Goal: Find specific page/section: Find specific page/section

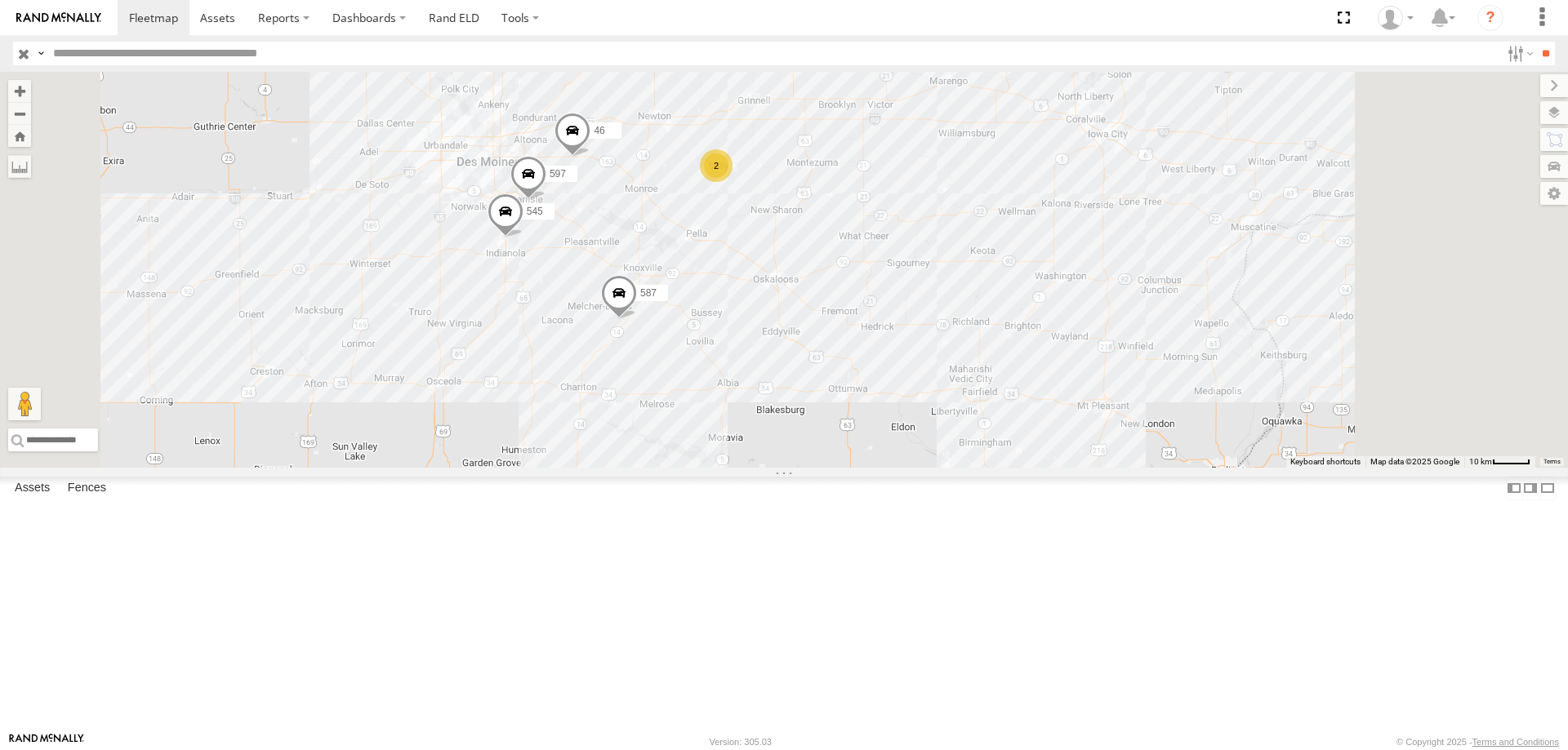
drag, startPoint x: 1282, startPoint y: 431, endPoint x: 1180, endPoint y: 371, distance: 118.3
click at [1180, 371] on div "48 587 46 545 597 2" at bounding box center [784, 269] width 1568 height 396
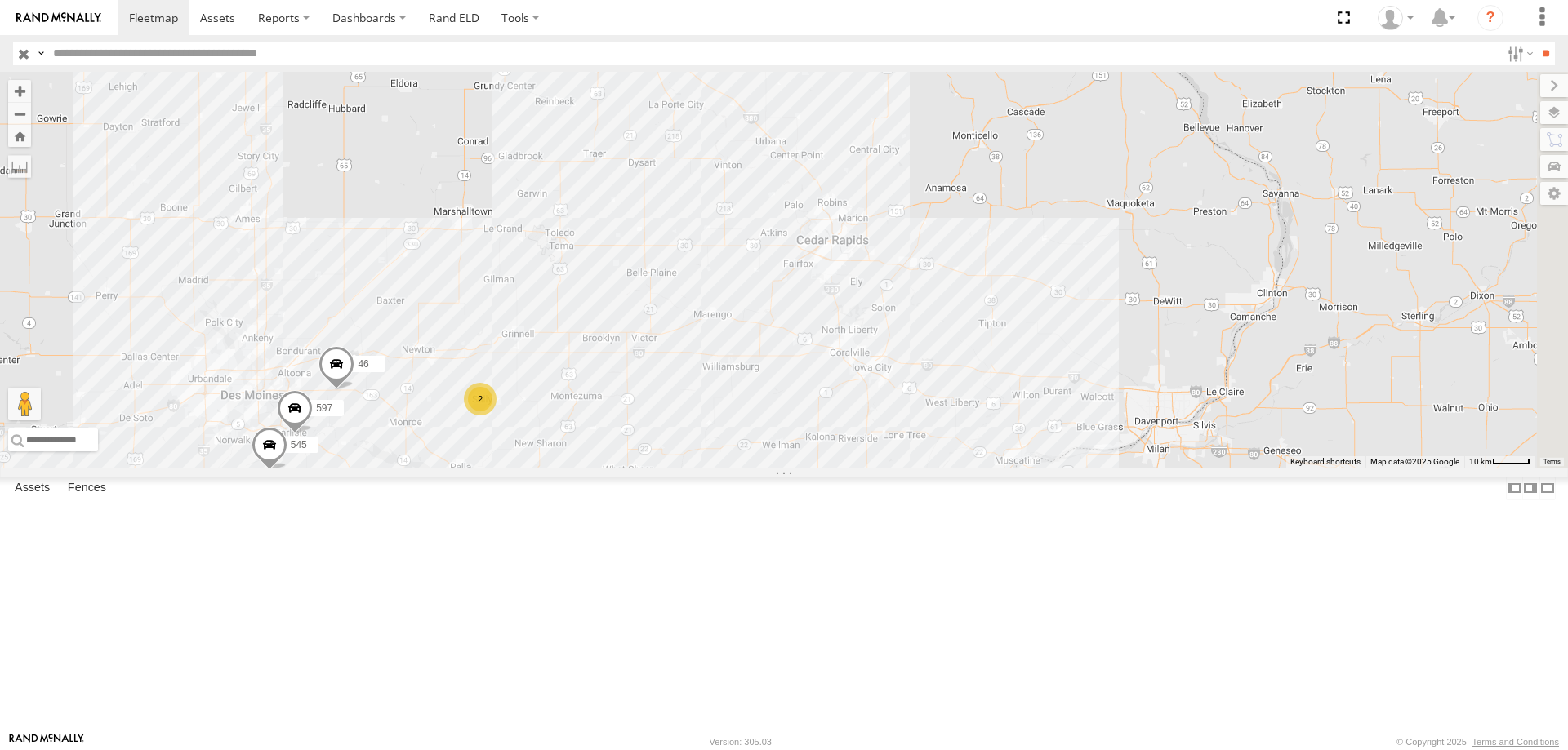
drag, startPoint x: 841, startPoint y: 501, endPoint x: 808, endPoint y: 545, distance: 55.0
click at [808, 468] on div "0055 48 587 46 545 2 597" at bounding box center [784, 269] width 1568 height 396
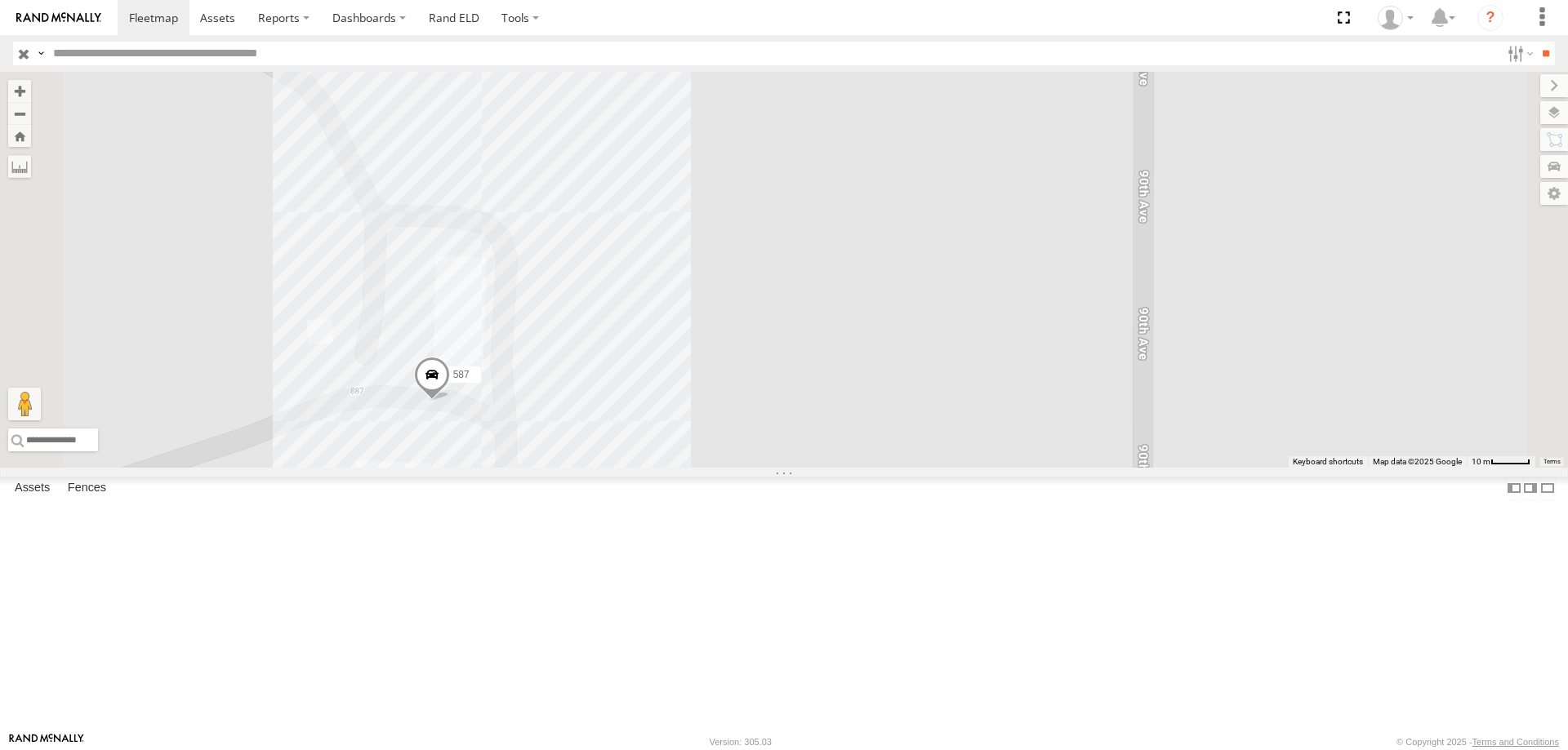
click at [450, 401] on span at bounding box center [432, 378] width 36 height 44
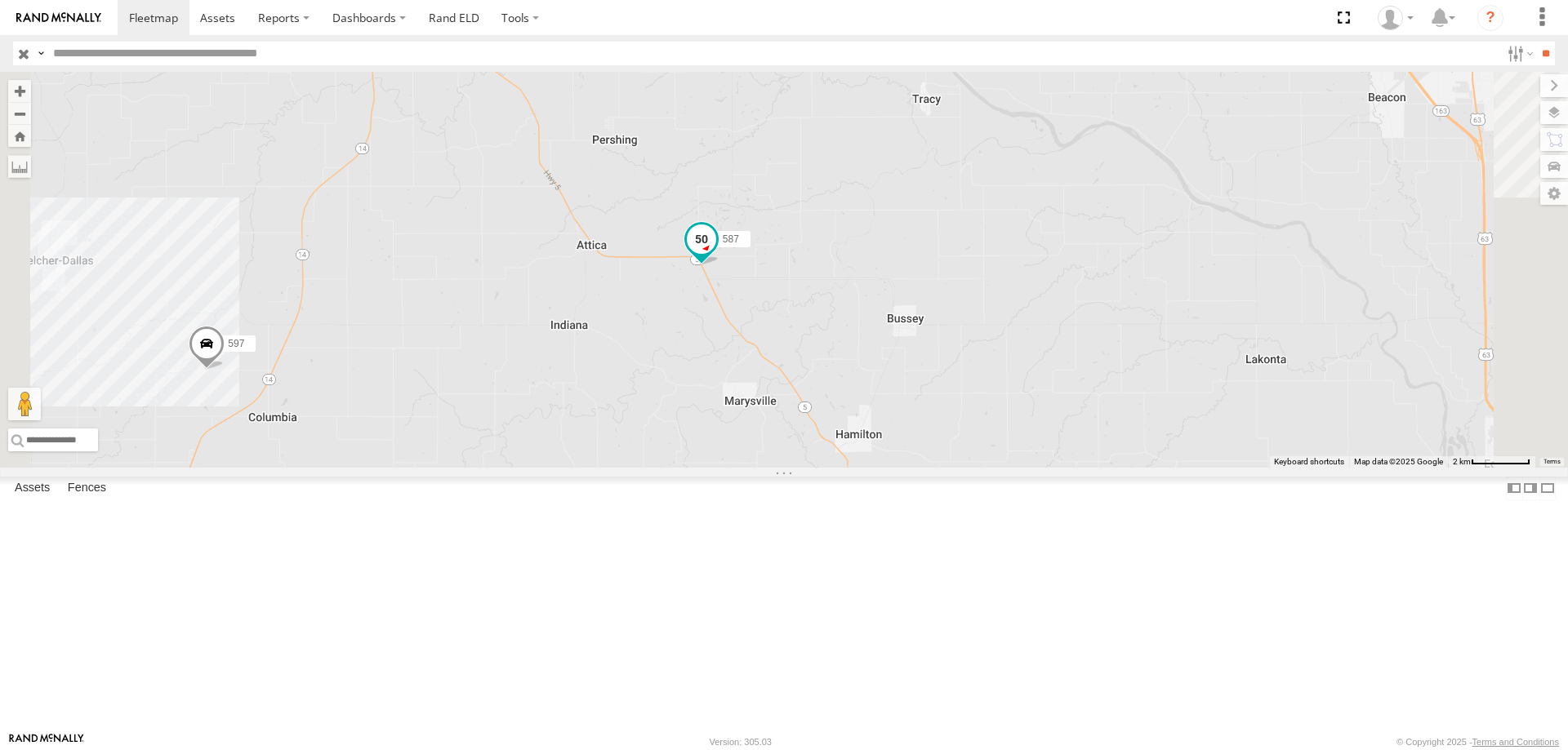
click at [716, 253] on span at bounding box center [702, 239] width 30 height 30
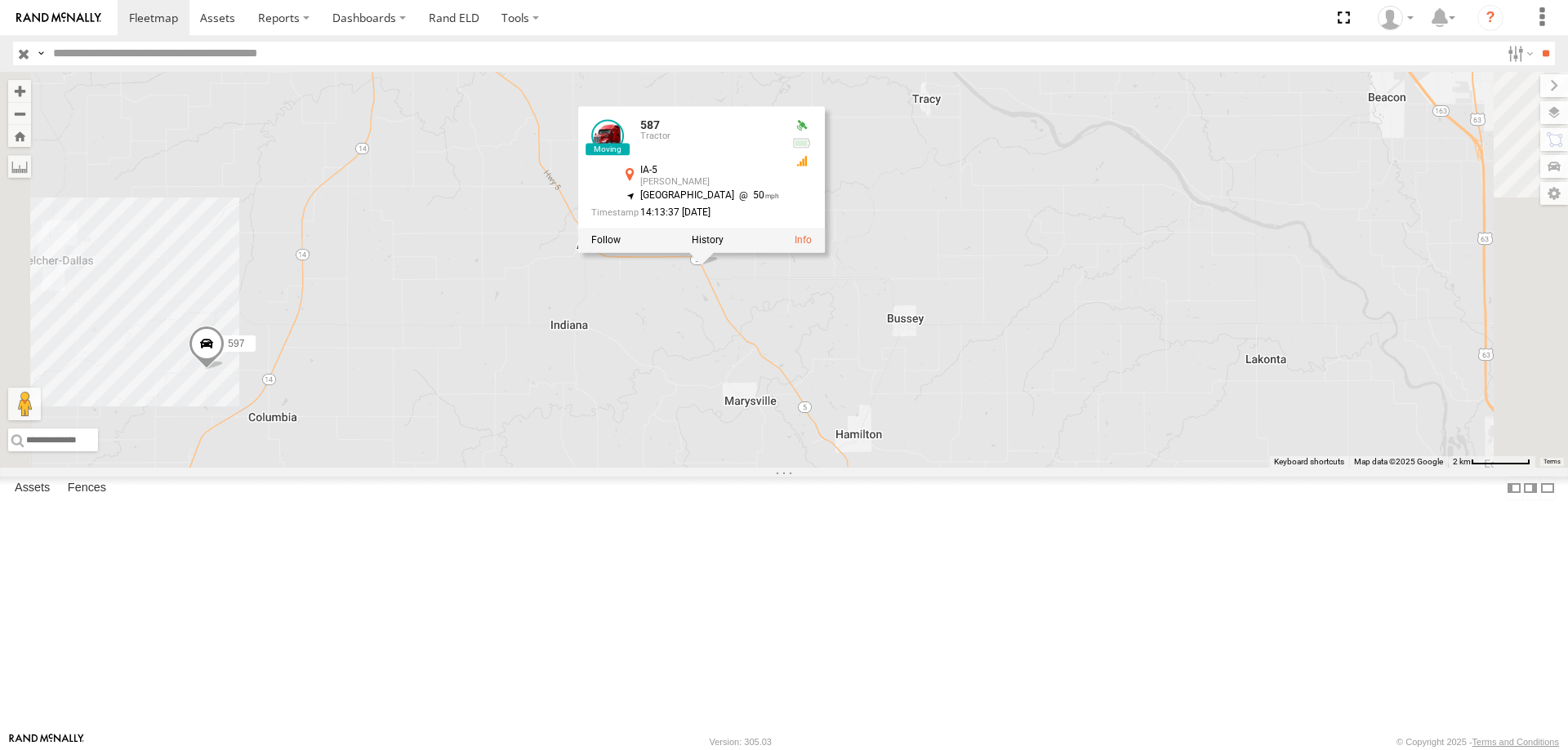
click at [949, 405] on div "0055 48 545 46 597 587 587 Tractor IA-5 Bussey 41.2234 , -92.96981 South East 5…" at bounding box center [784, 269] width 1568 height 396
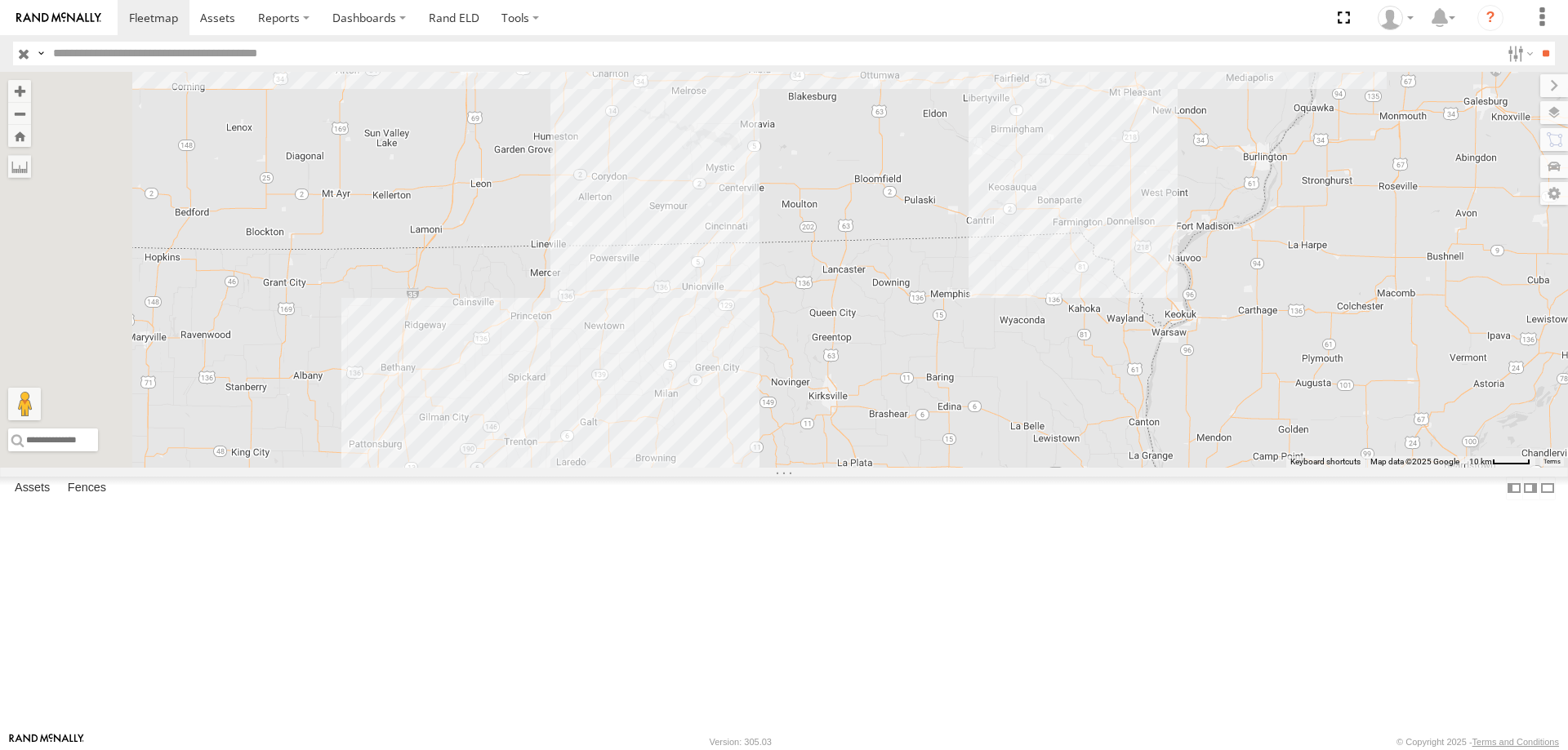
drag, startPoint x: 696, startPoint y: 553, endPoint x: 743, endPoint y: 366, distance: 192.8
click at [743, 366] on div "545 46 597 587 2" at bounding box center [784, 269] width 1568 height 396
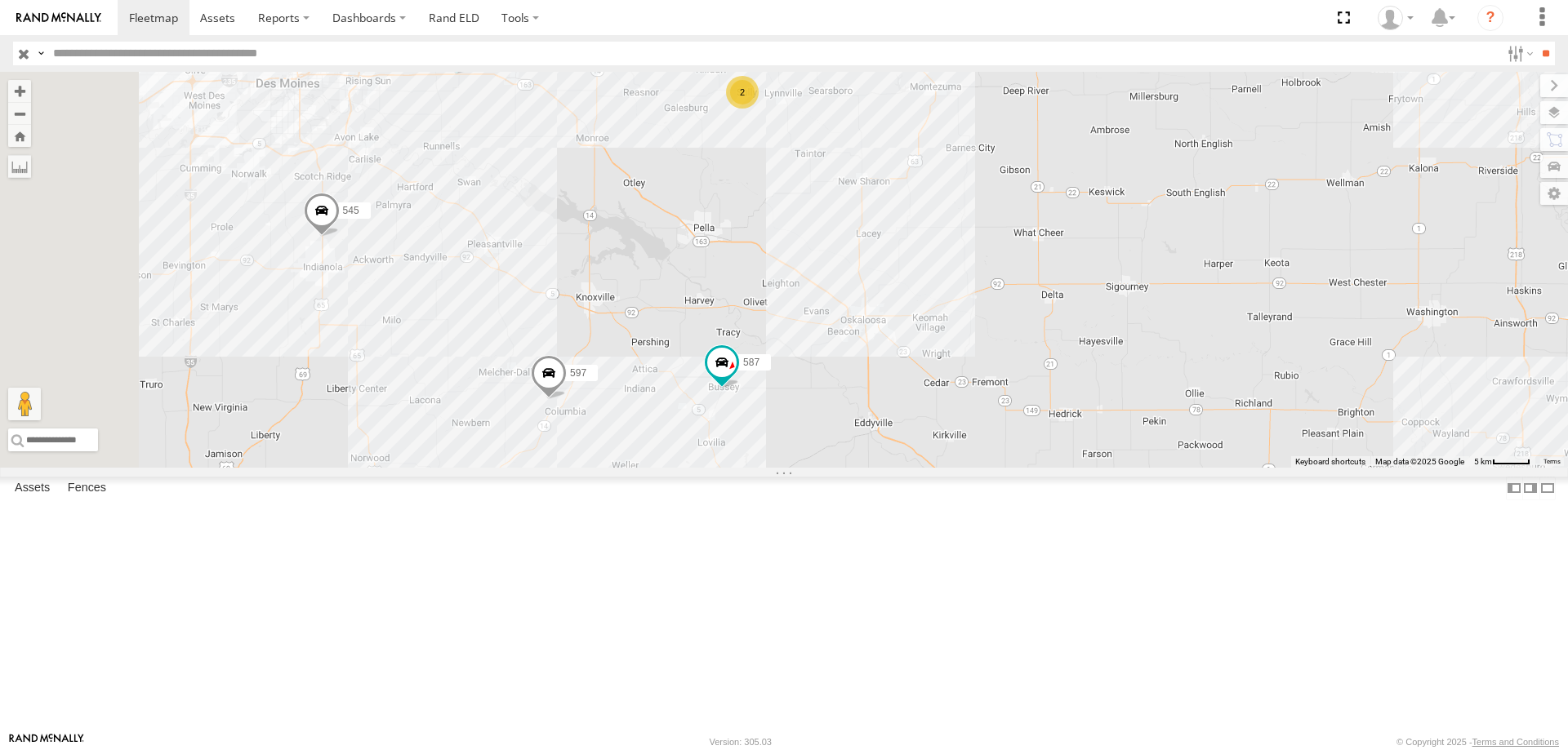
drag, startPoint x: 817, startPoint y: 227, endPoint x: 886, endPoint y: 310, distance: 107.9
click at [886, 310] on div "545 46 597 587 0055 2" at bounding box center [784, 269] width 1568 height 396
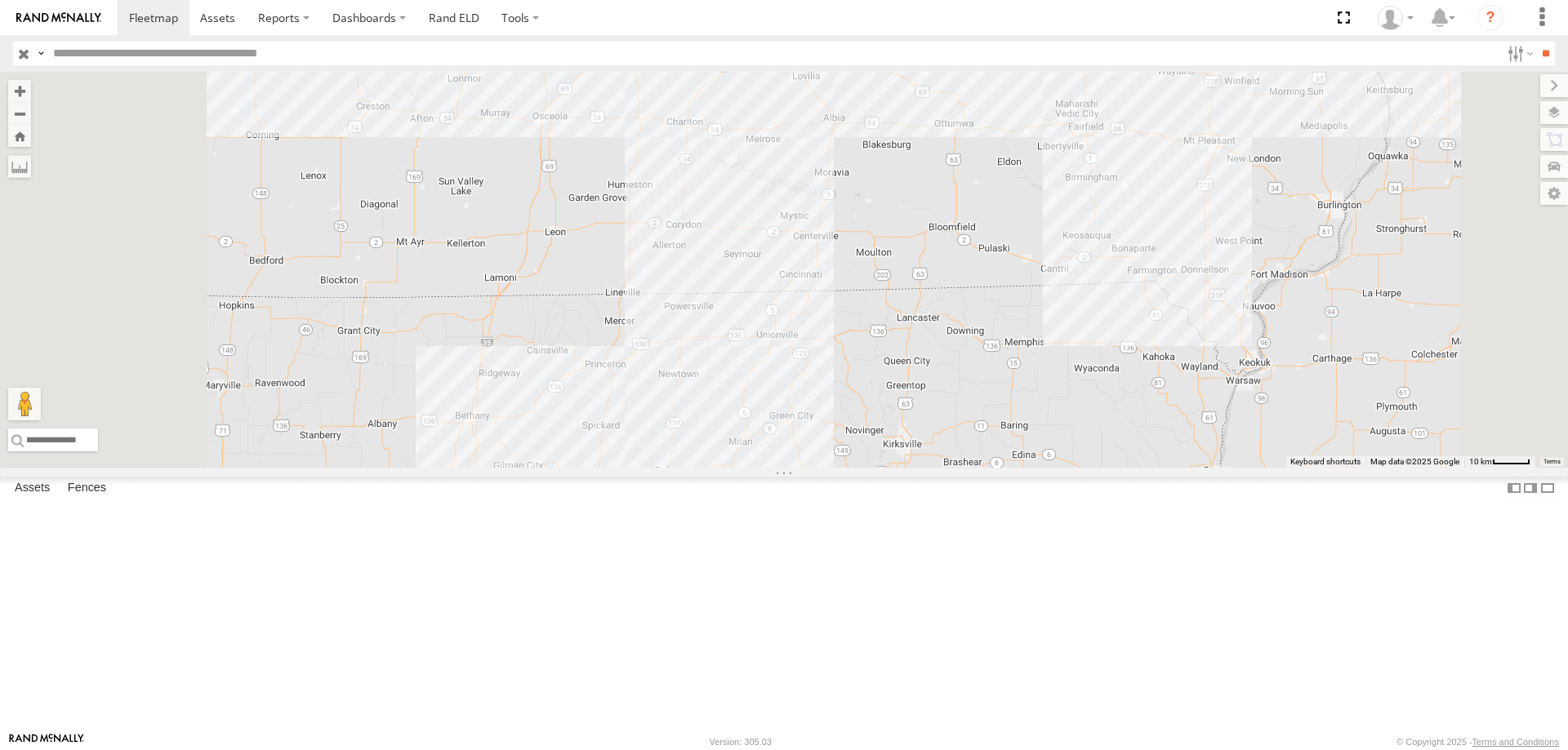
drag, startPoint x: 829, startPoint y: 300, endPoint x: 856, endPoint y: 233, distance: 72.2
click at [856, 233] on div "545 46 597 587 2" at bounding box center [784, 269] width 1568 height 396
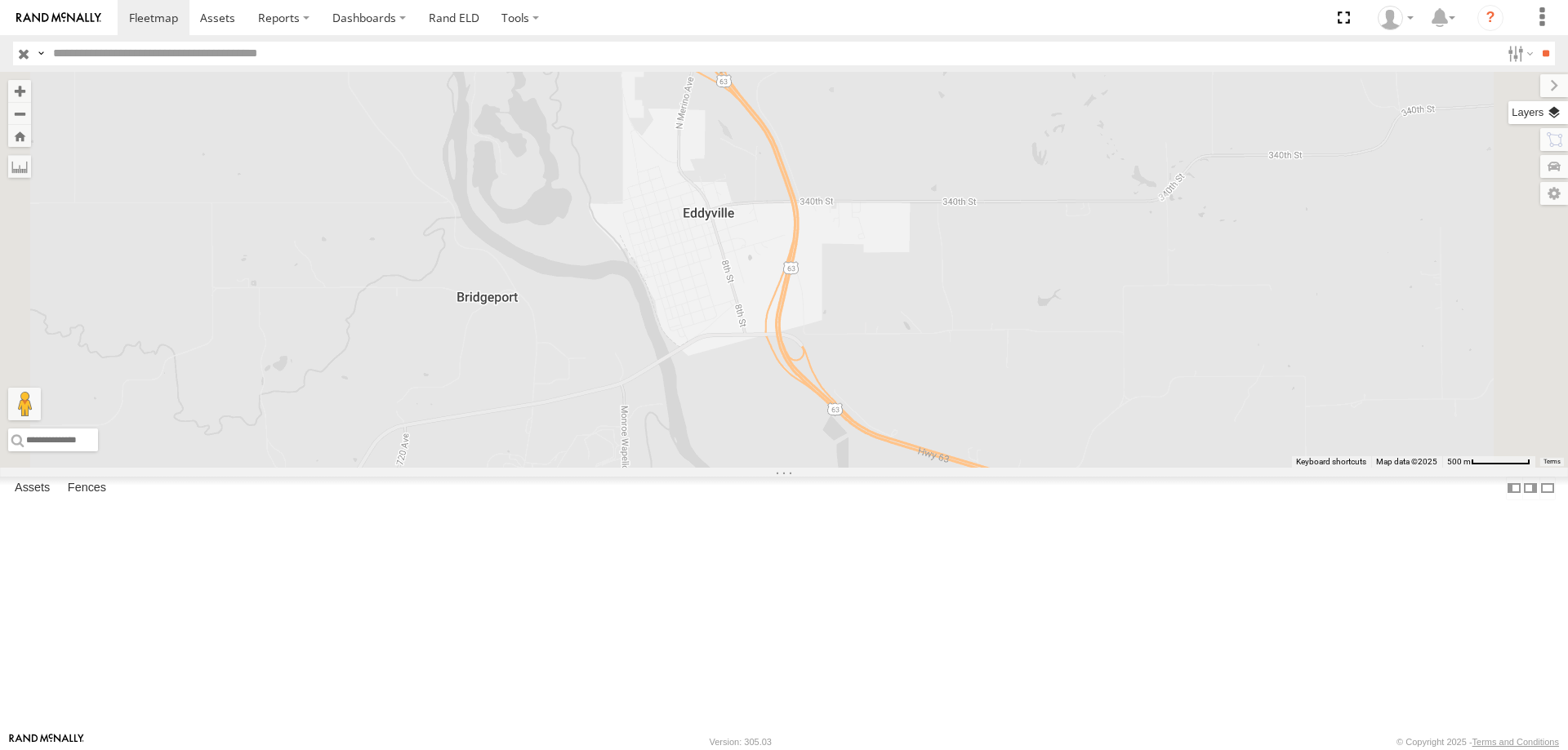
click at [1550, 113] on label at bounding box center [1538, 113] width 60 height 23
click at [0, 0] on span "Overlays" at bounding box center [0, 0] width 0 height 0
click at [0, 0] on span "Basemaps" at bounding box center [0, 0] width 0 height 0
click at [0, 0] on span "Satellite + Roadmap" at bounding box center [0, 0] width 0 height 0
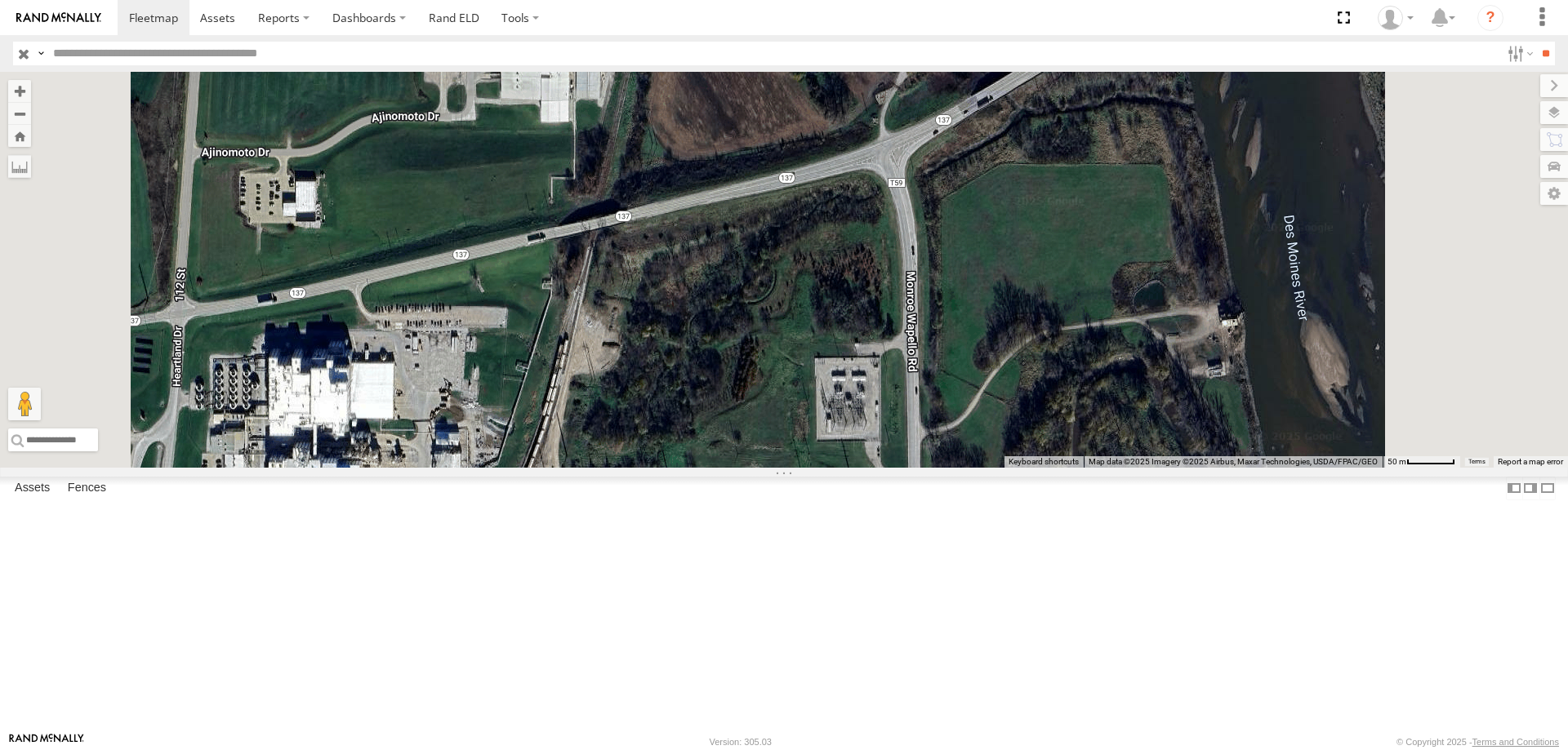
drag, startPoint x: 841, startPoint y: 393, endPoint x: 842, endPoint y: 375, distance: 18.0
click at [842, 375] on div "597 587 48 0055" at bounding box center [784, 269] width 1568 height 396
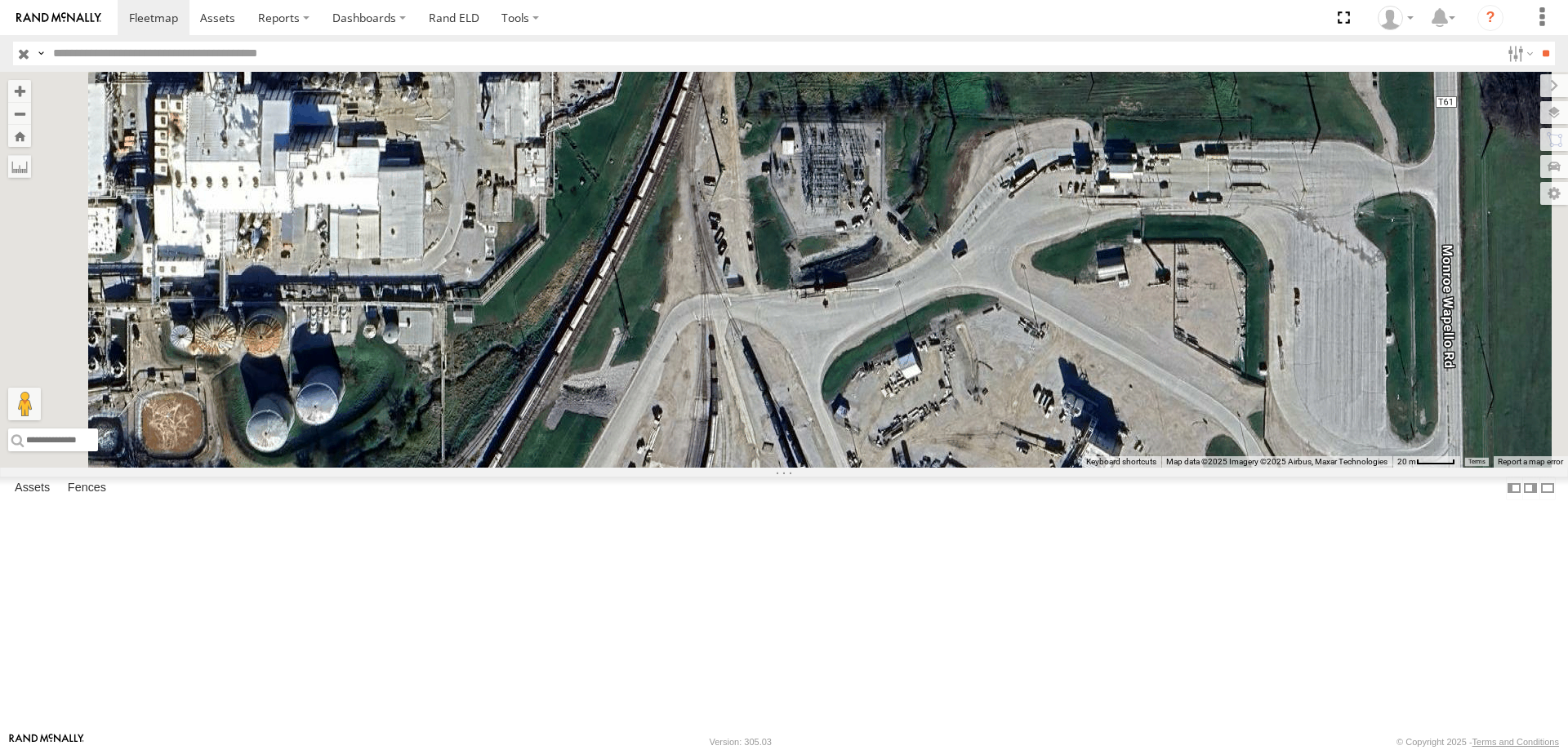
drag, startPoint x: 744, startPoint y: 472, endPoint x: 805, endPoint y: 322, distance: 161.9
click at [805, 322] on div "597 587 48 0055" at bounding box center [784, 269] width 1568 height 396
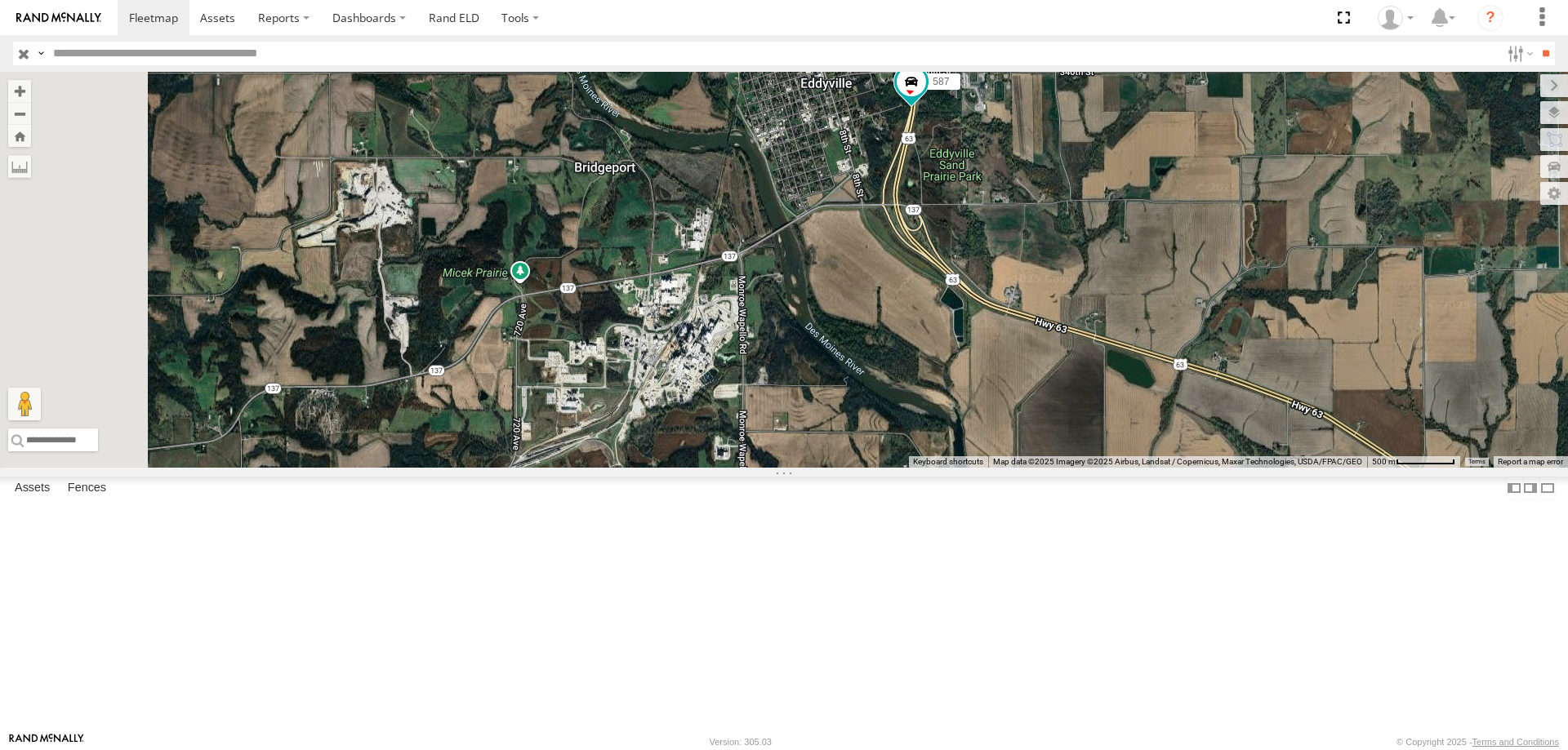
drag, startPoint x: 681, startPoint y: 298, endPoint x: 773, endPoint y: 311, distance: 92.9
click at [773, 311] on div "597 587 48 0055" at bounding box center [784, 269] width 1568 height 396
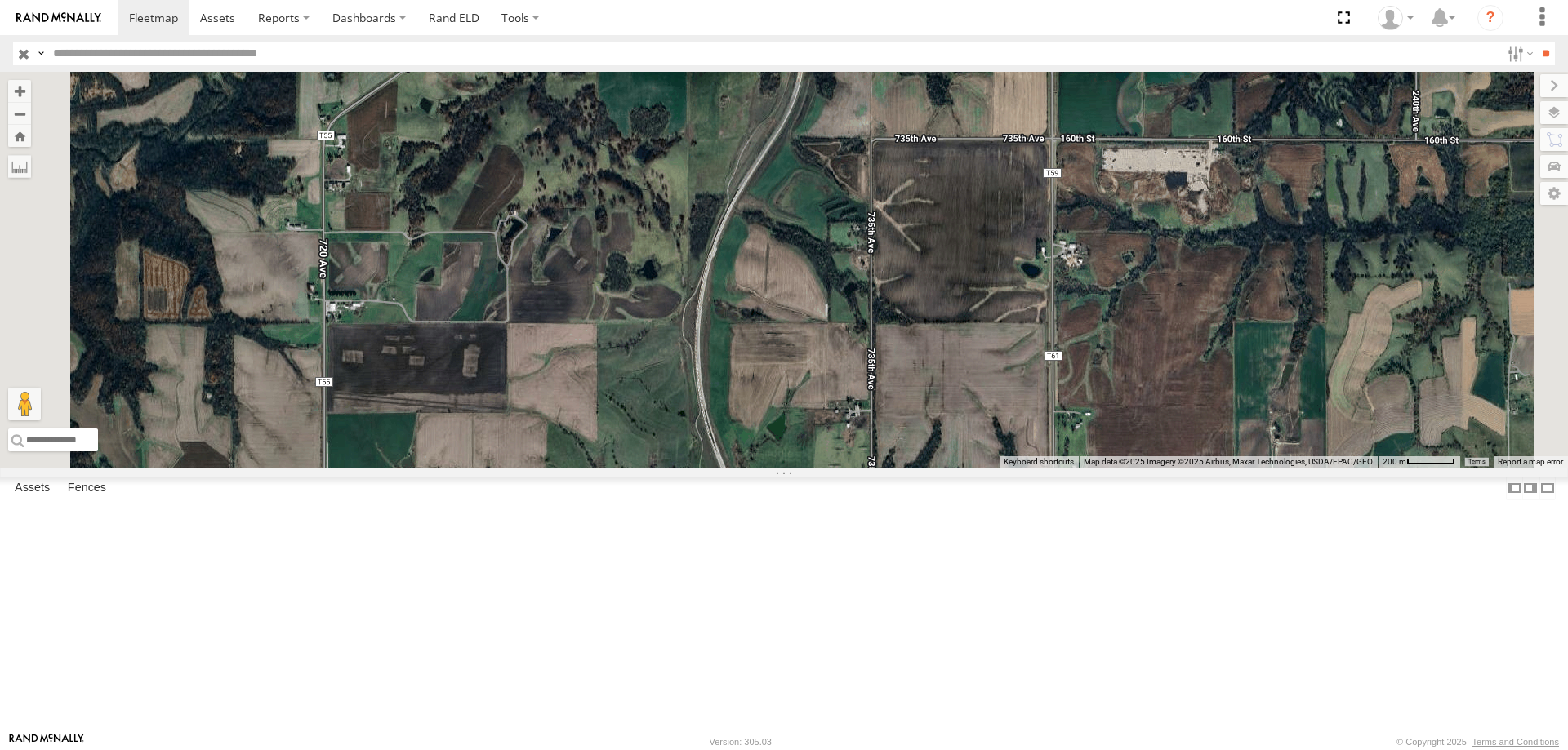
drag, startPoint x: 607, startPoint y: 602, endPoint x: 665, endPoint y: 540, distance: 84.9
click at [665, 468] on div "597 587 48 0055" at bounding box center [784, 269] width 1568 height 396
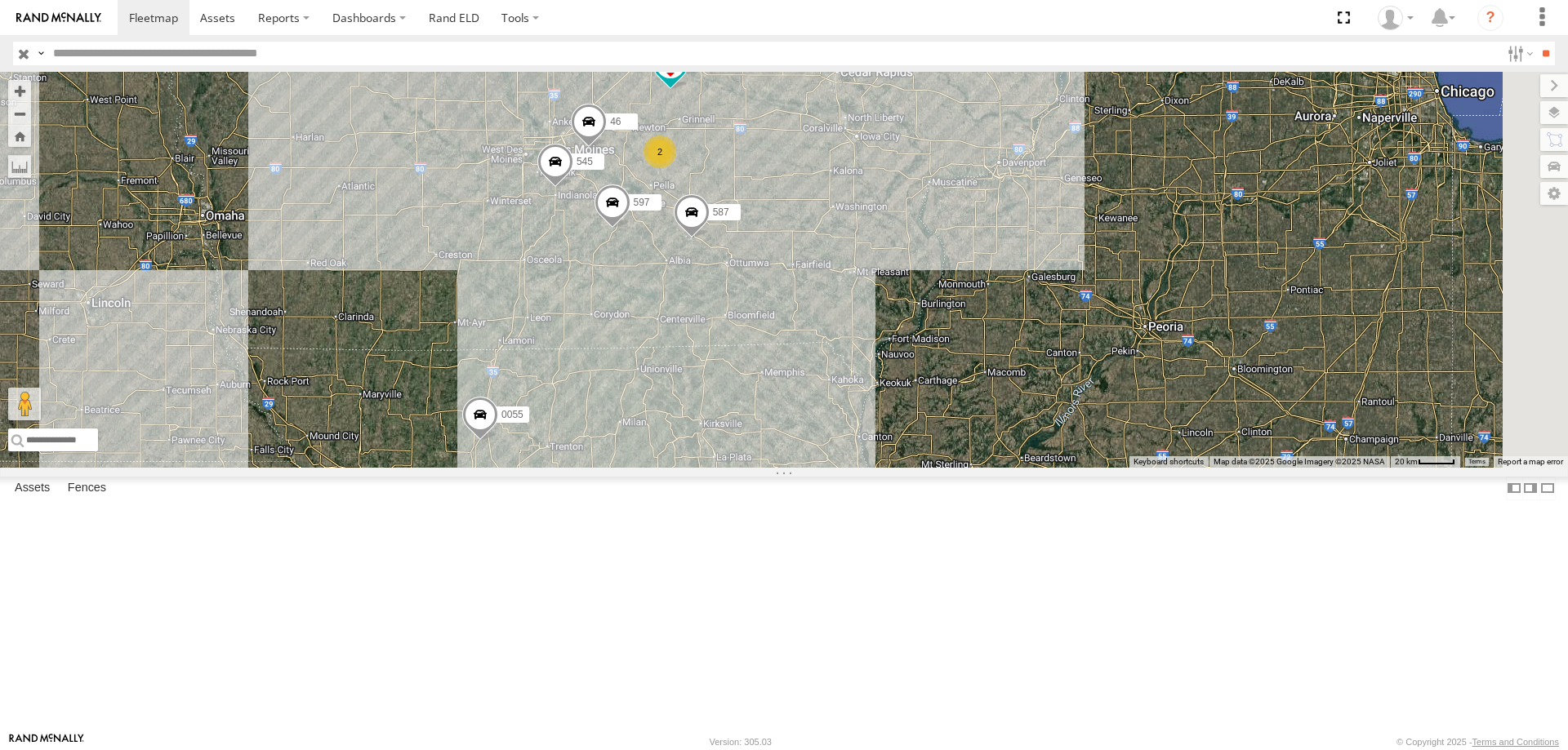
drag, startPoint x: 1111, startPoint y: 518, endPoint x: 897, endPoint y: 511, distance: 214.1
click at [900, 468] on div "545 0055 48 2 46 597 587" at bounding box center [784, 269] width 1568 height 396
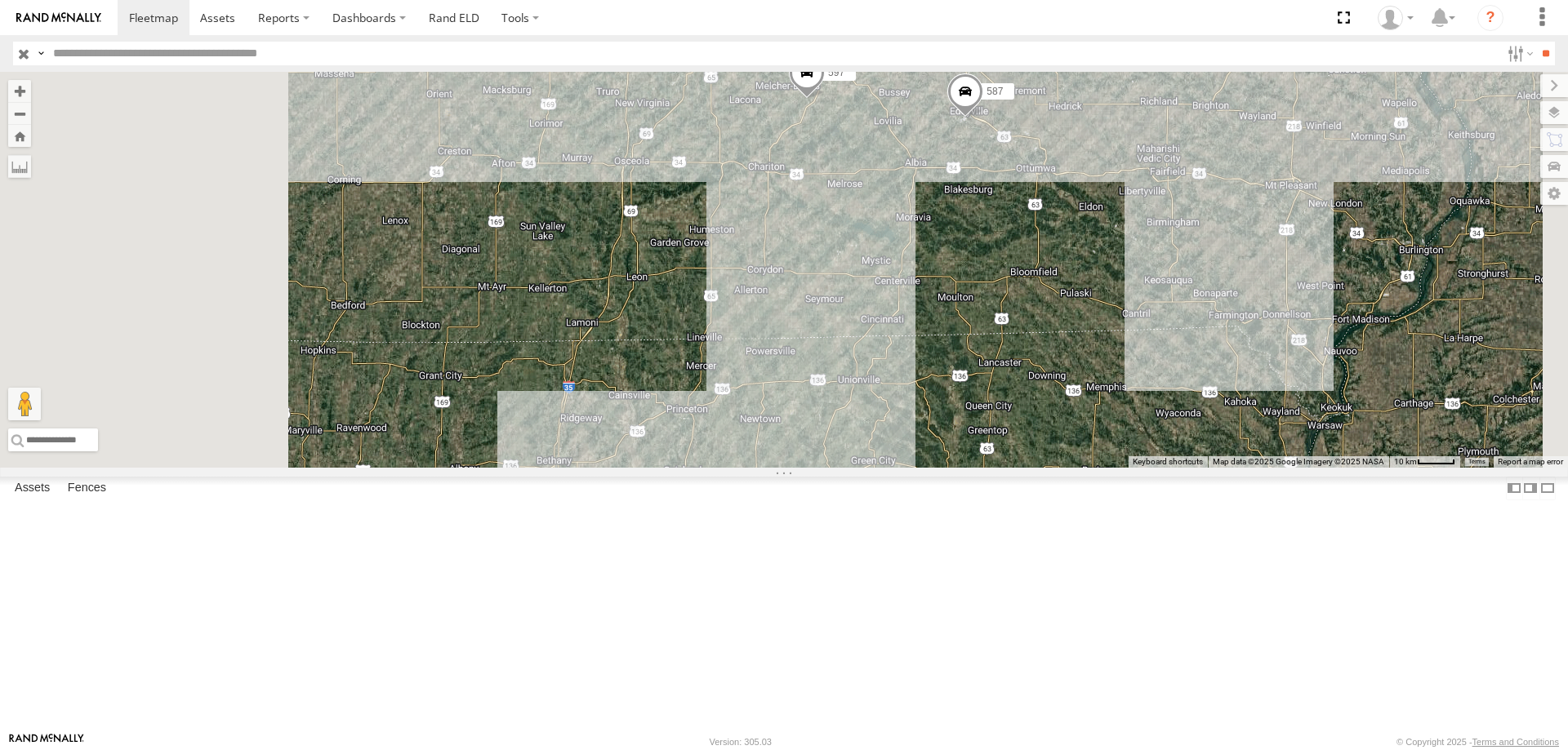
drag, startPoint x: 776, startPoint y: 570, endPoint x: 942, endPoint y: 208, distance: 398.2
click at [942, 208] on div "545 0055 48 46 597 587 2" at bounding box center [784, 269] width 1568 height 396
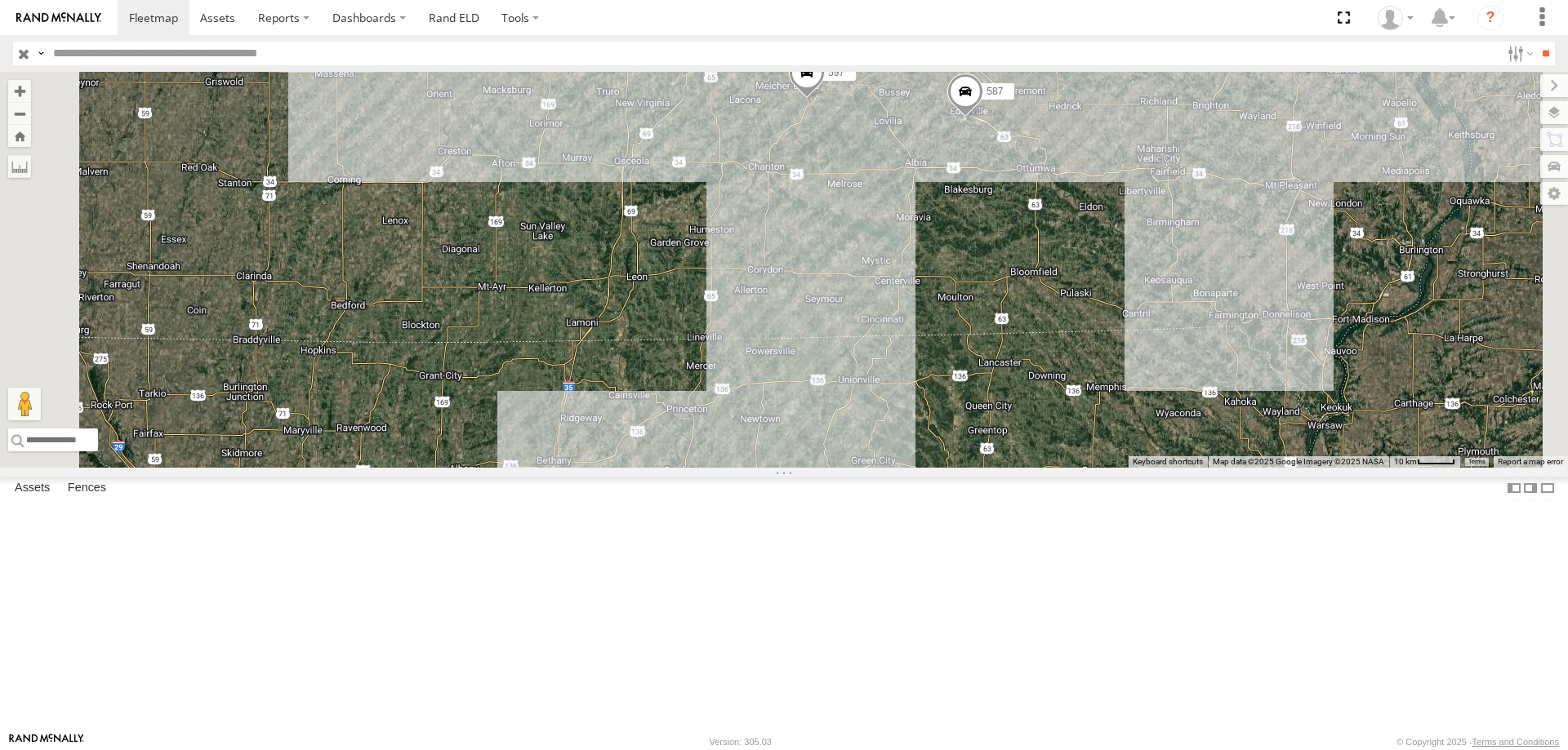
drag, startPoint x: 765, startPoint y: 617, endPoint x: 770, endPoint y: 600, distance: 17.7
click at [770, 468] on div "545 0055 48 46 597 587 2" at bounding box center [784, 269] width 1568 height 396
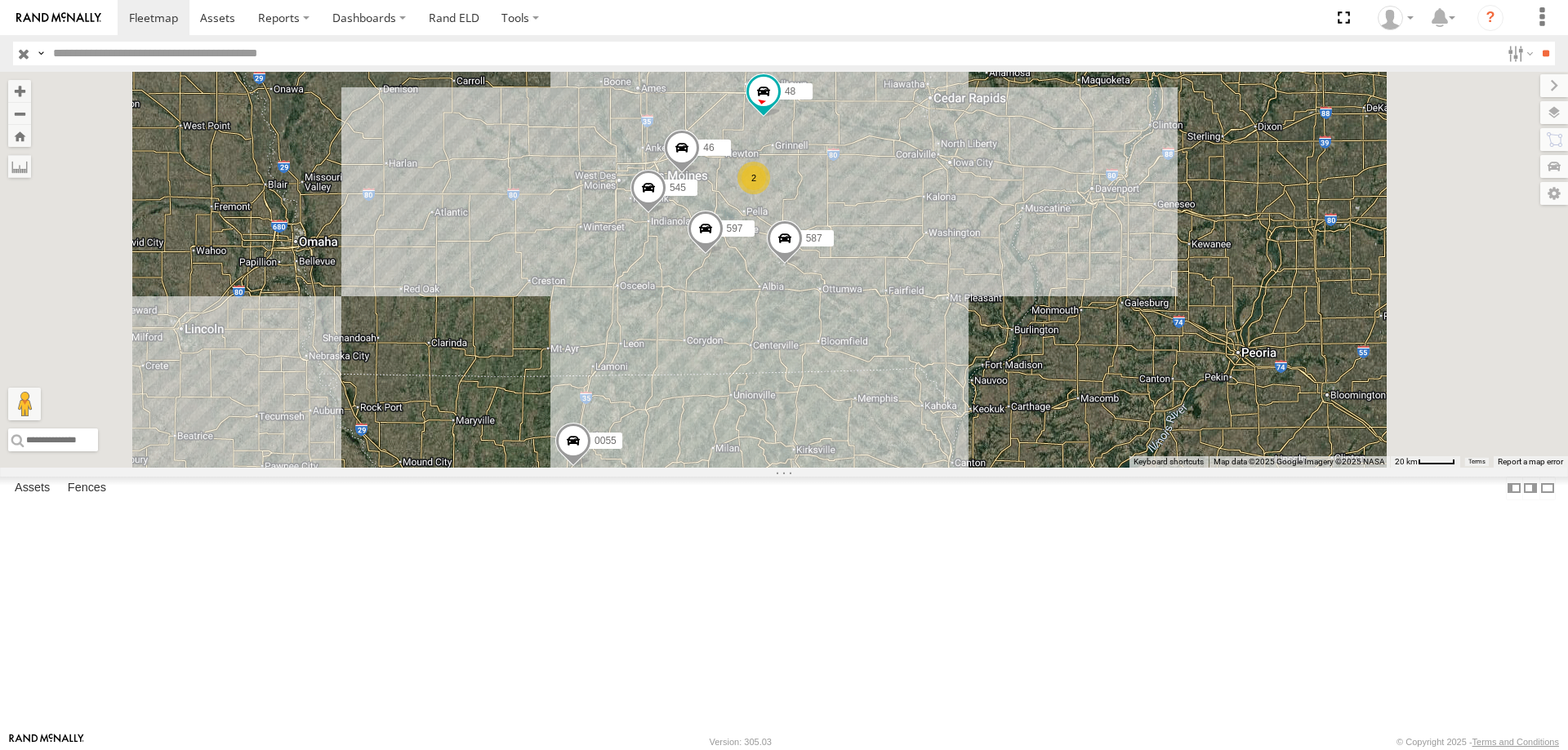
drag, startPoint x: 1016, startPoint y: 259, endPoint x: 979, endPoint y: 333, distance: 82.7
click at [979, 333] on div "545 0055 48 46 597 587 2" at bounding box center [784, 269] width 1568 height 396
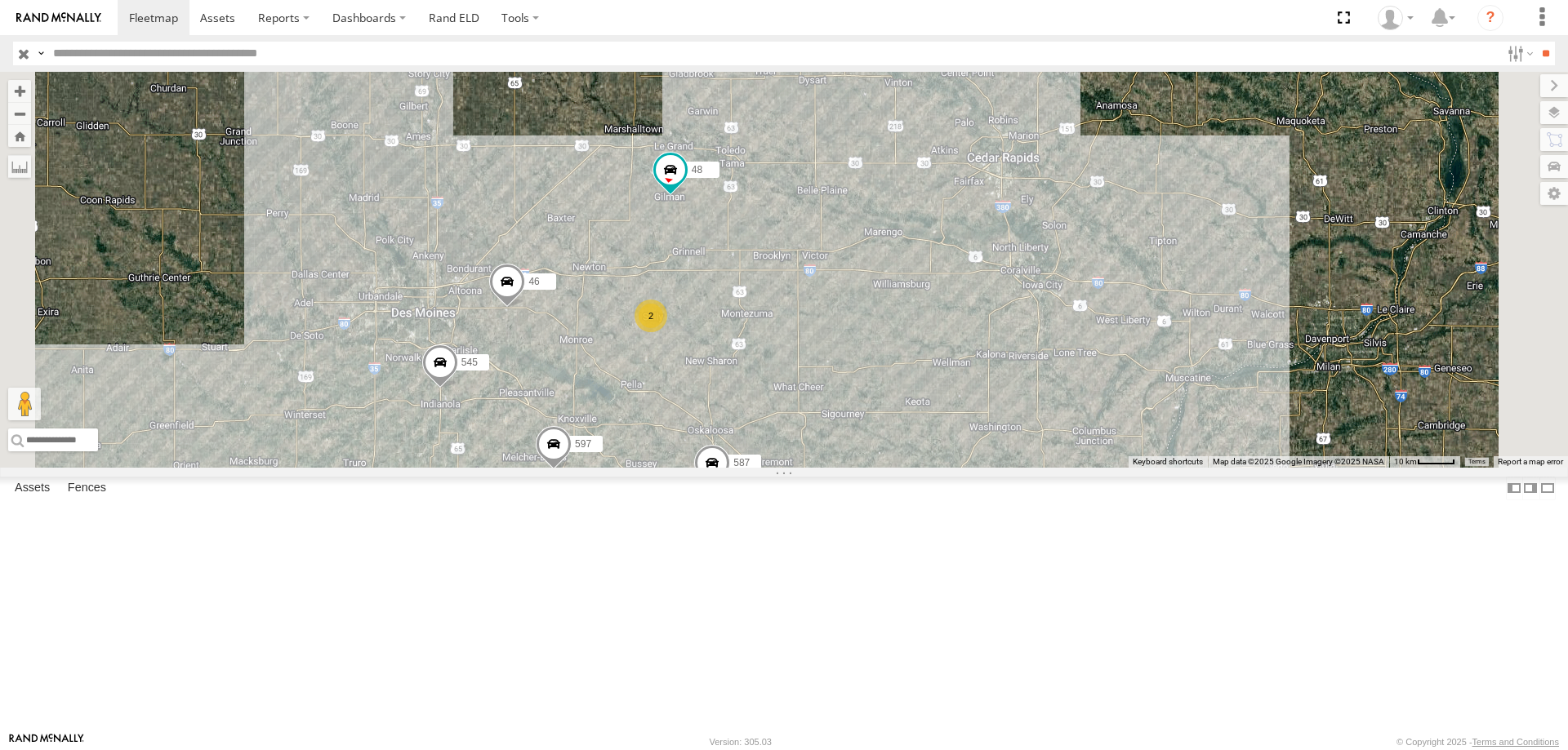
drag, startPoint x: 928, startPoint y: 539, endPoint x: 959, endPoint y: 375, distance: 166.9
click at [959, 375] on div "545 0055 48 46 597 587 2" at bounding box center [784, 269] width 1568 height 396
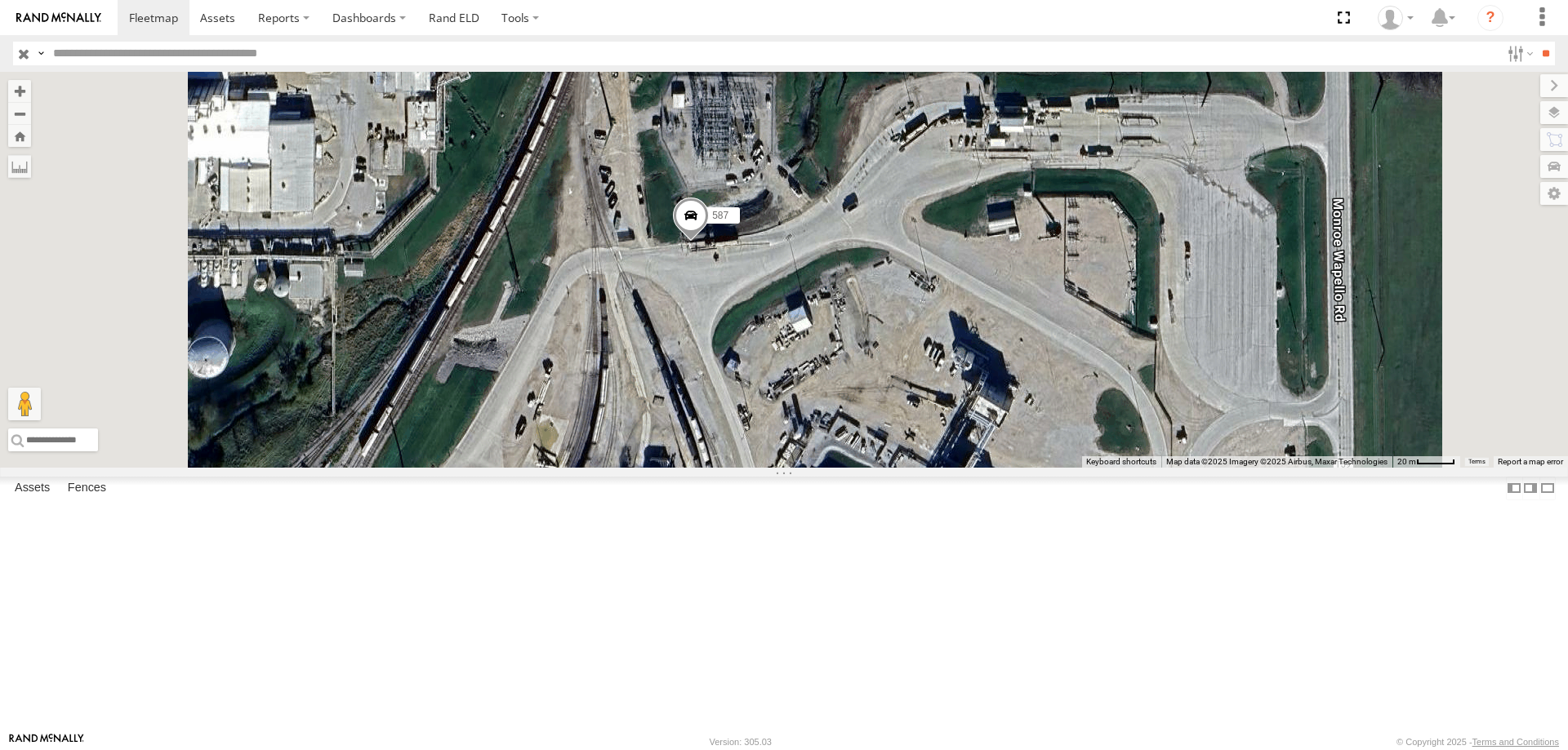
click at [709, 241] on span at bounding box center [691, 219] width 36 height 44
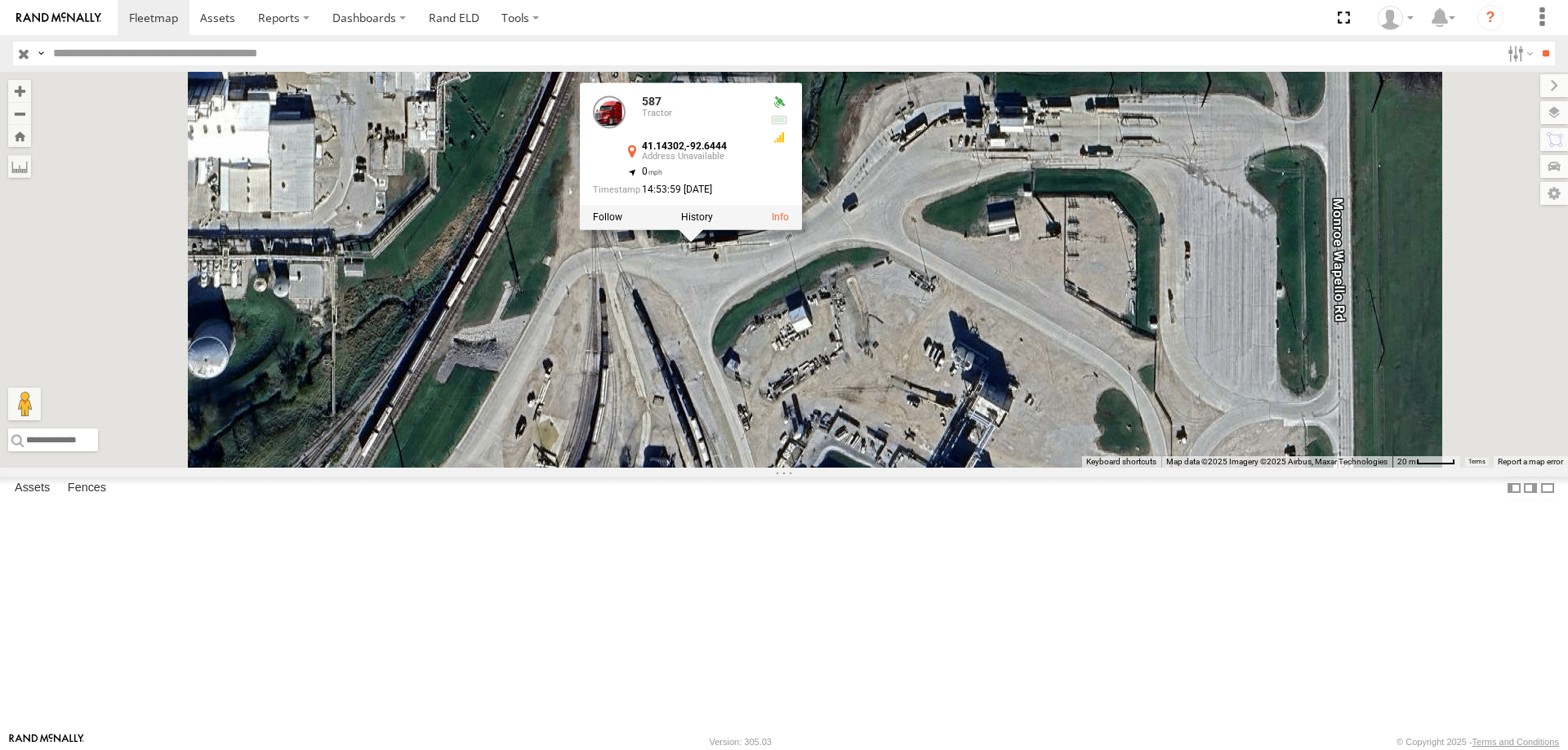
click at [924, 399] on div "545 0055 48 46 597 587 587 Tractor 41.14302 , -92.6444 0 14:53:59 08/15/2025" at bounding box center [784, 269] width 1568 height 396
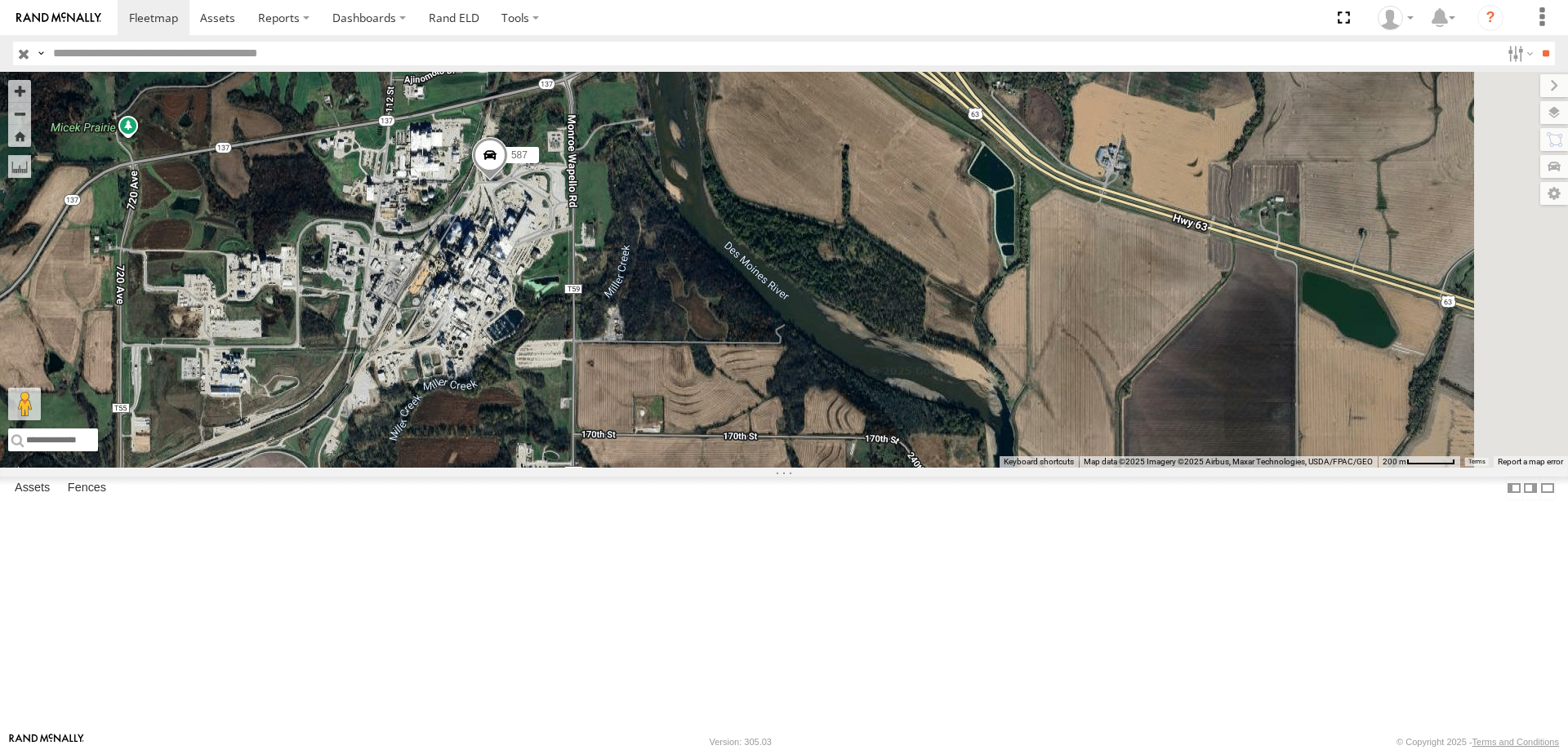
drag, startPoint x: 888, startPoint y: 394, endPoint x: 668, endPoint y: 336, distance: 227.5
click at [668, 336] on div "545 0055 48 46 597 587" at bounding box center [784, 269] width 1568 height 396
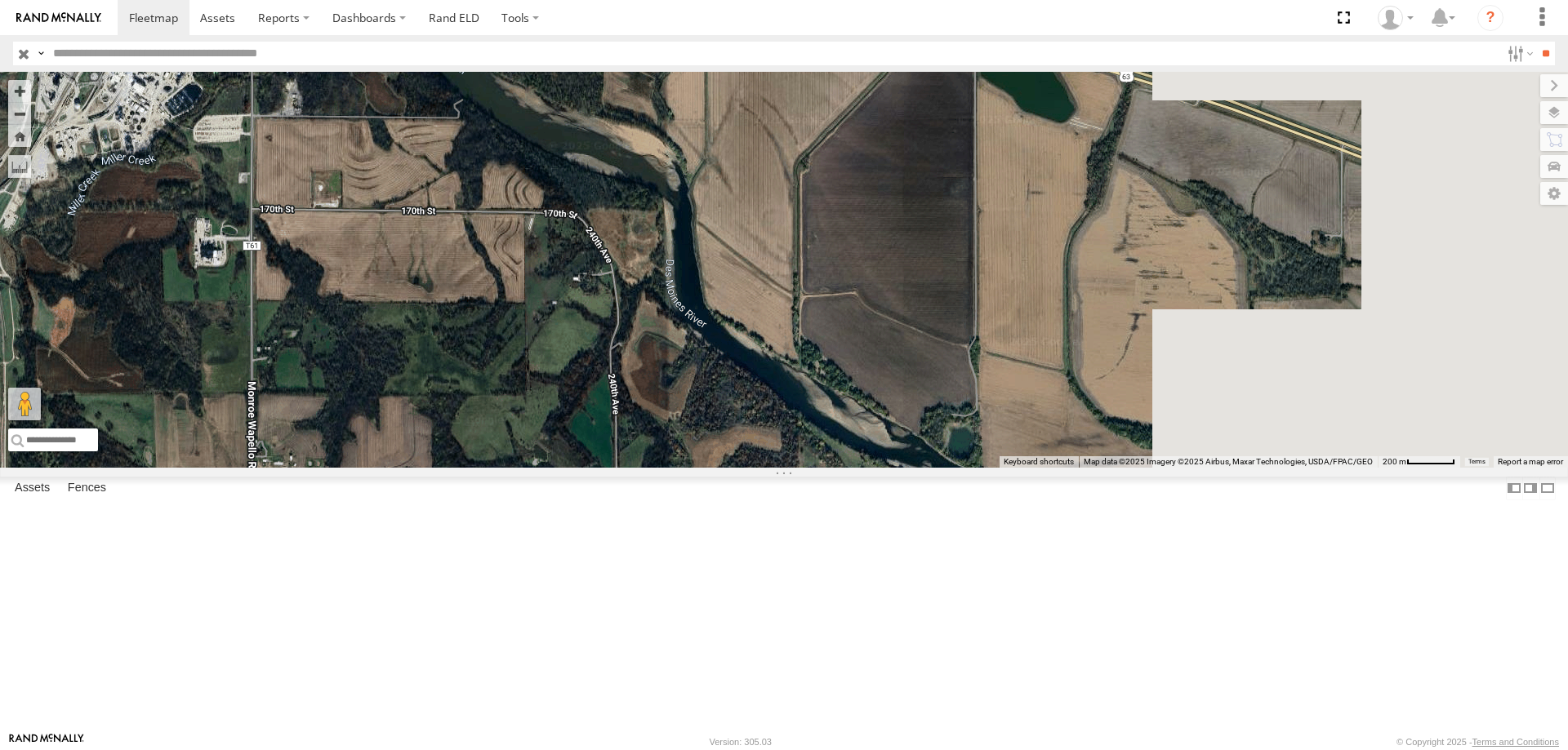
drag, startPoint x: 1156, startPoint y: 577, endPoint x: 795, endPoint y: 341, distance: 431.3
click at [795, 341] on div "545 0055 48 46 597 587" at bounding box center [784, 269] width 1568 height 396
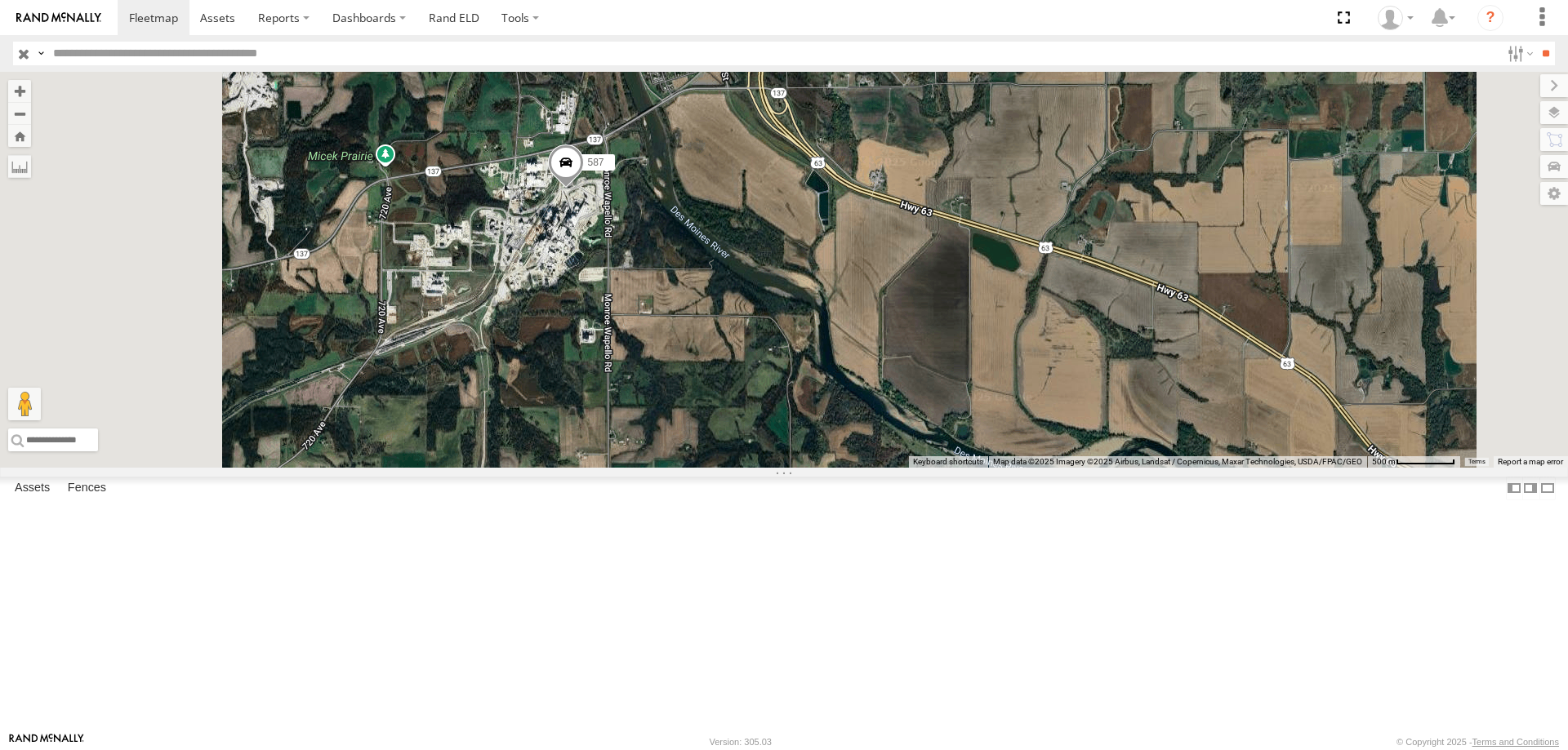
drag, startPoint x: 966, startPoint y: 406, endPoint x: 992, endPoint y: 489, distance: 87.0
click at [992, 468] on div "545 0055 48 46 597 587" at bounding box center [784, 269] width 1568 height 396
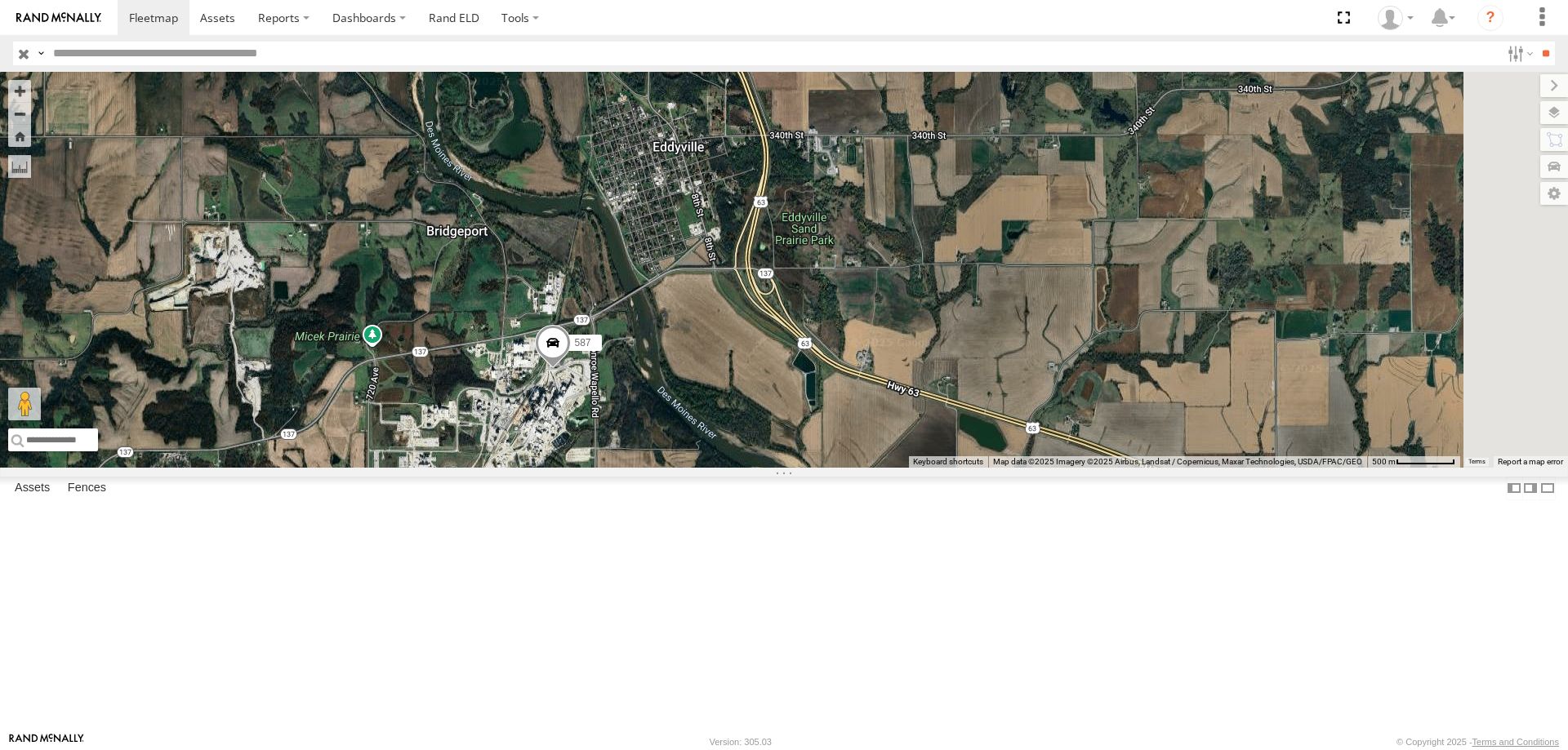
drag, startPoint x: 1021, startPoint y: 399, endPoint x: 994, endPoint y: 470, distance: 76.0
click at [994, 468] on div "545 0055 48 46 597 587" at bounding box center [784, 269] width 1568 height 396
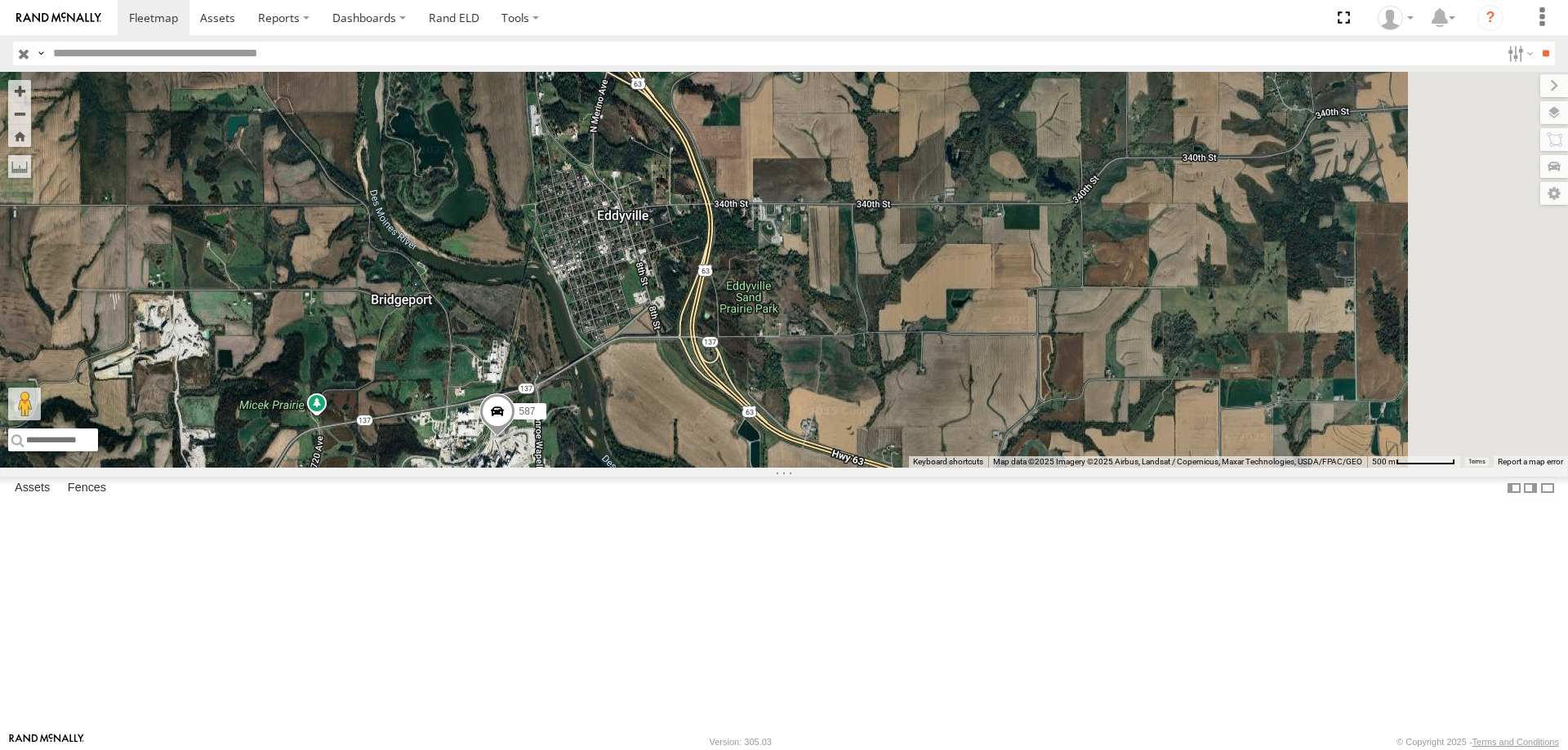
drag, startPoint x: 990, startPoint y: 248, endPoint x: 927, endPoint y: 329, distance: 102.6
click at [927, 329] on div "545 0055 48 46 597 587" at bounding box center [784, 269] width 1568 height 396
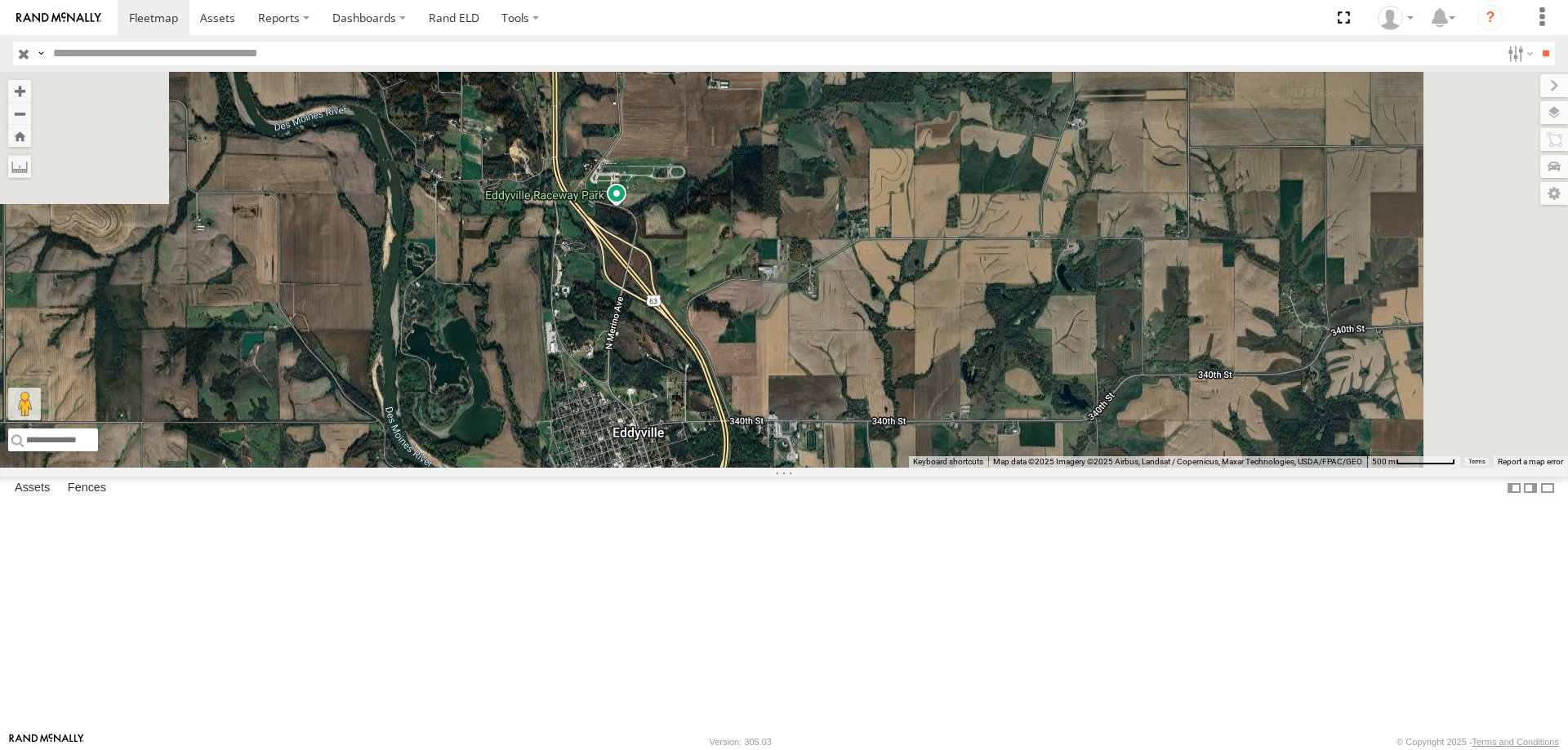
drag, startPoint x: 989, startPoint y: 307, endPoint x: 1006, endPoint y: 358, distance: 53.8
click at [1006, 358] on div "545 0055 48 46 597 587" at bounding box center [784, 269] width 1568 height 396
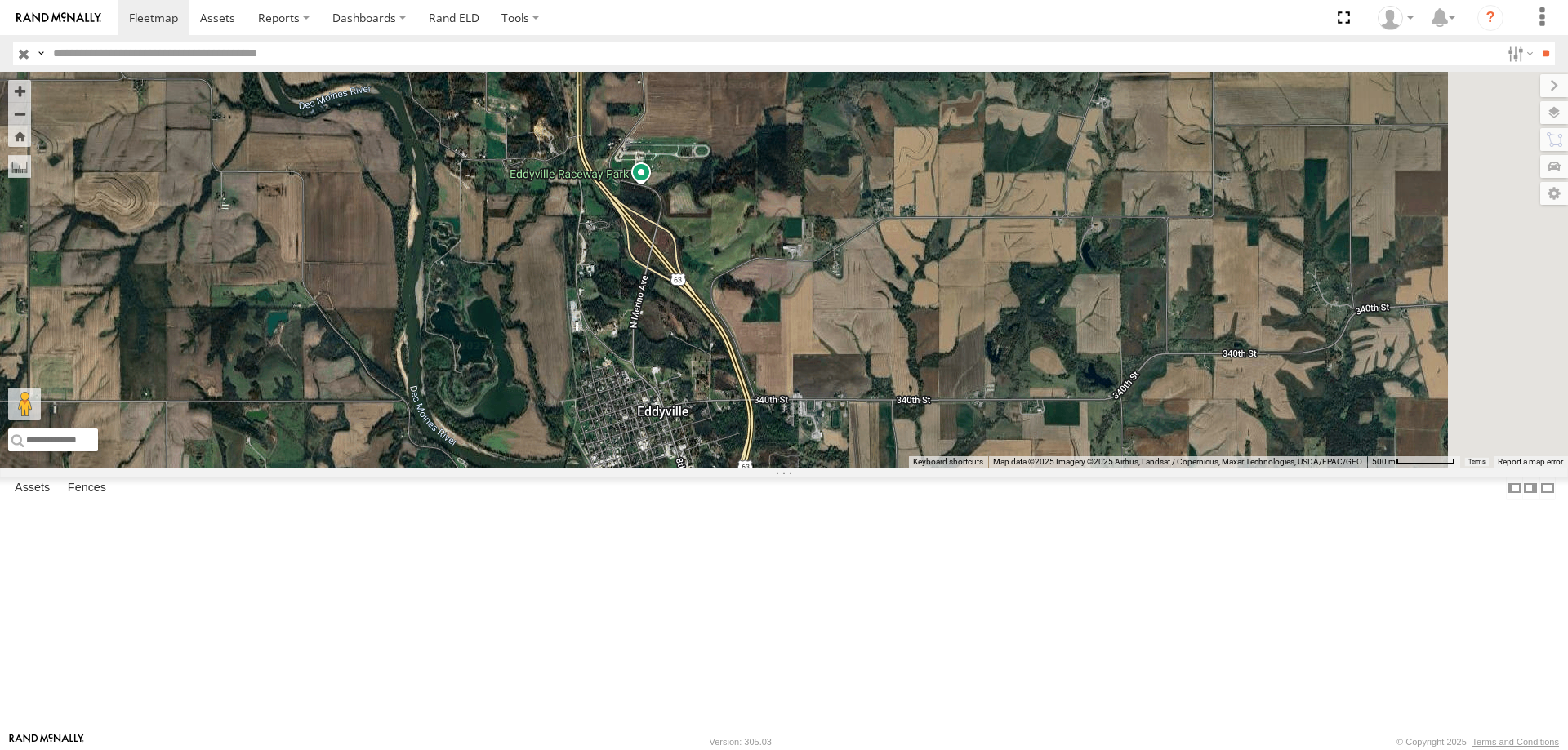
drag, startPoint x: 970, startPoint y: 573, endPoint x: 932, endPoint y: 489, distance: 92.2
click at [932, 468] on div "545 0055 48 46 597 587" at bounding box center [784, 269] width 1568 height 396
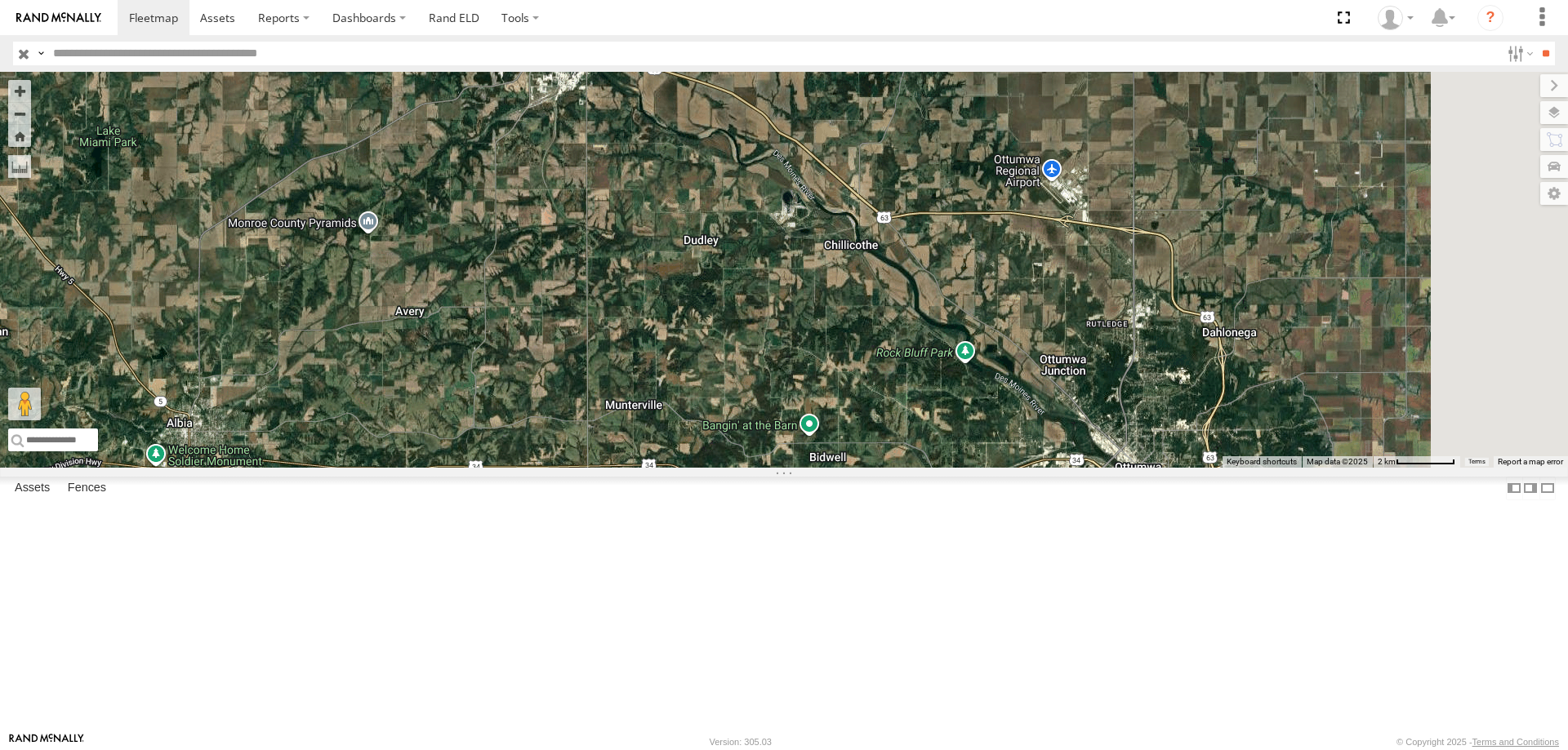
drag, startPoint x: 847, startPoint y: 373, endPoint x: 808, endPoint y: 283, distance: 98.1
click at [808, 283] on div "545 0055 48 46 597 587" at bounding box center [784, 269] width 1568 height 396
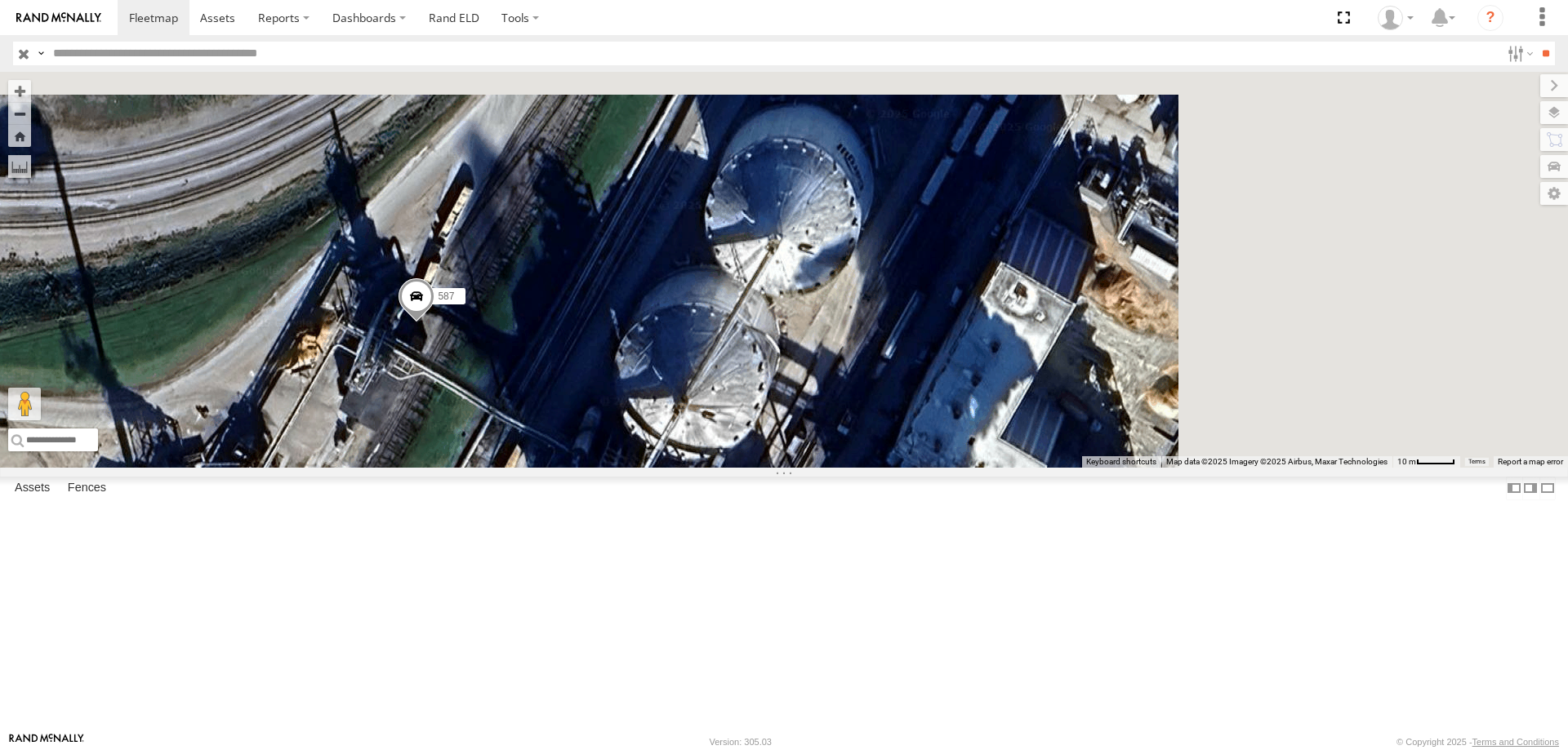
drag, startPoint x: 1006, startPoint y: 412, endPoint x: 841, endPoint y: 570, distance: 228.4
click at [841, 468] on div "0055 48 597 587 545 46" at bounding box center [784, 269] width 1568 height 396
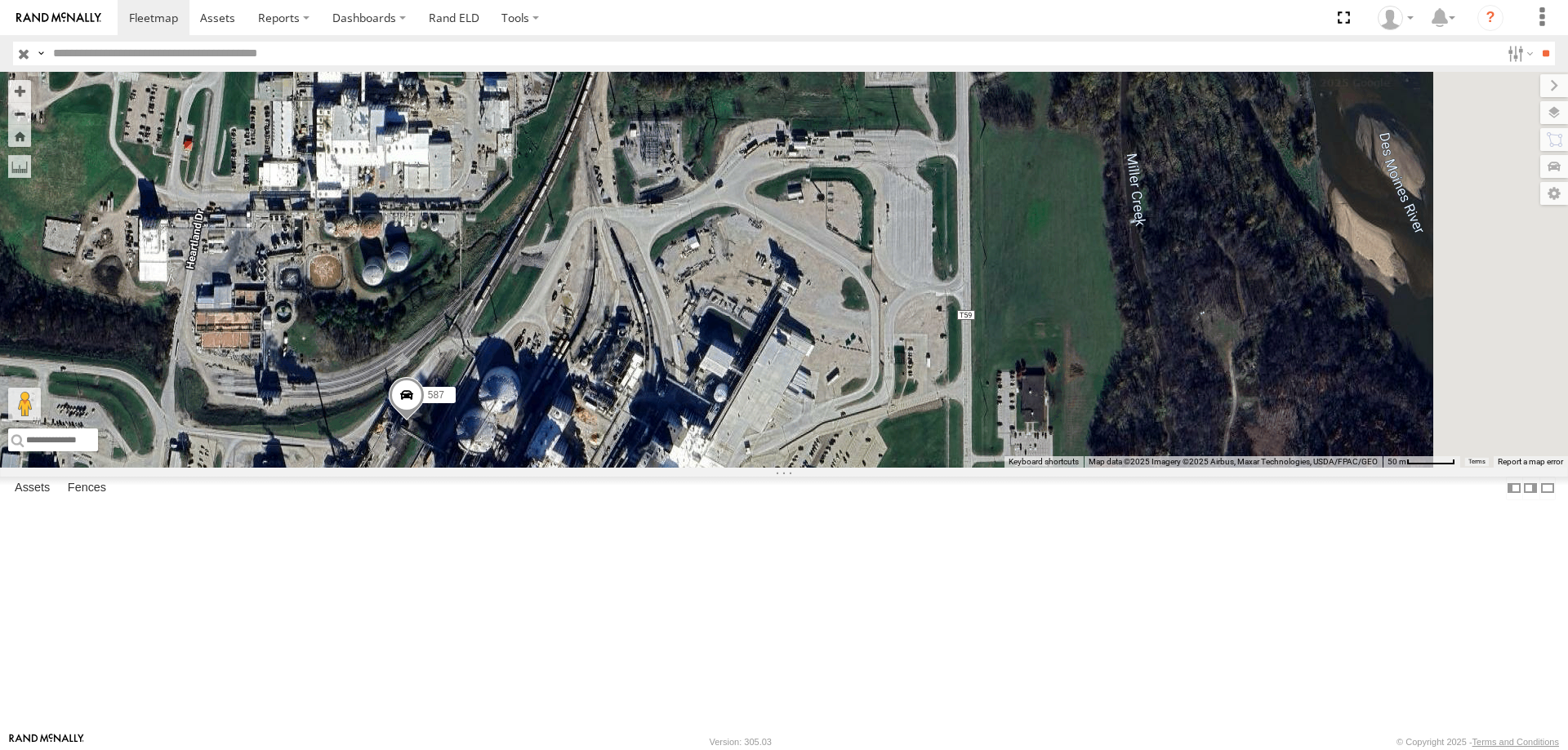
drag, startPoint x: 1031, startPoint y: 287, endPoint x: 786, endPoint y: 532, distance: 346.5
click at [786, 468] on div "0055 48 597 587 545 46" at bounding box center [784, 269] width 1568 height 396
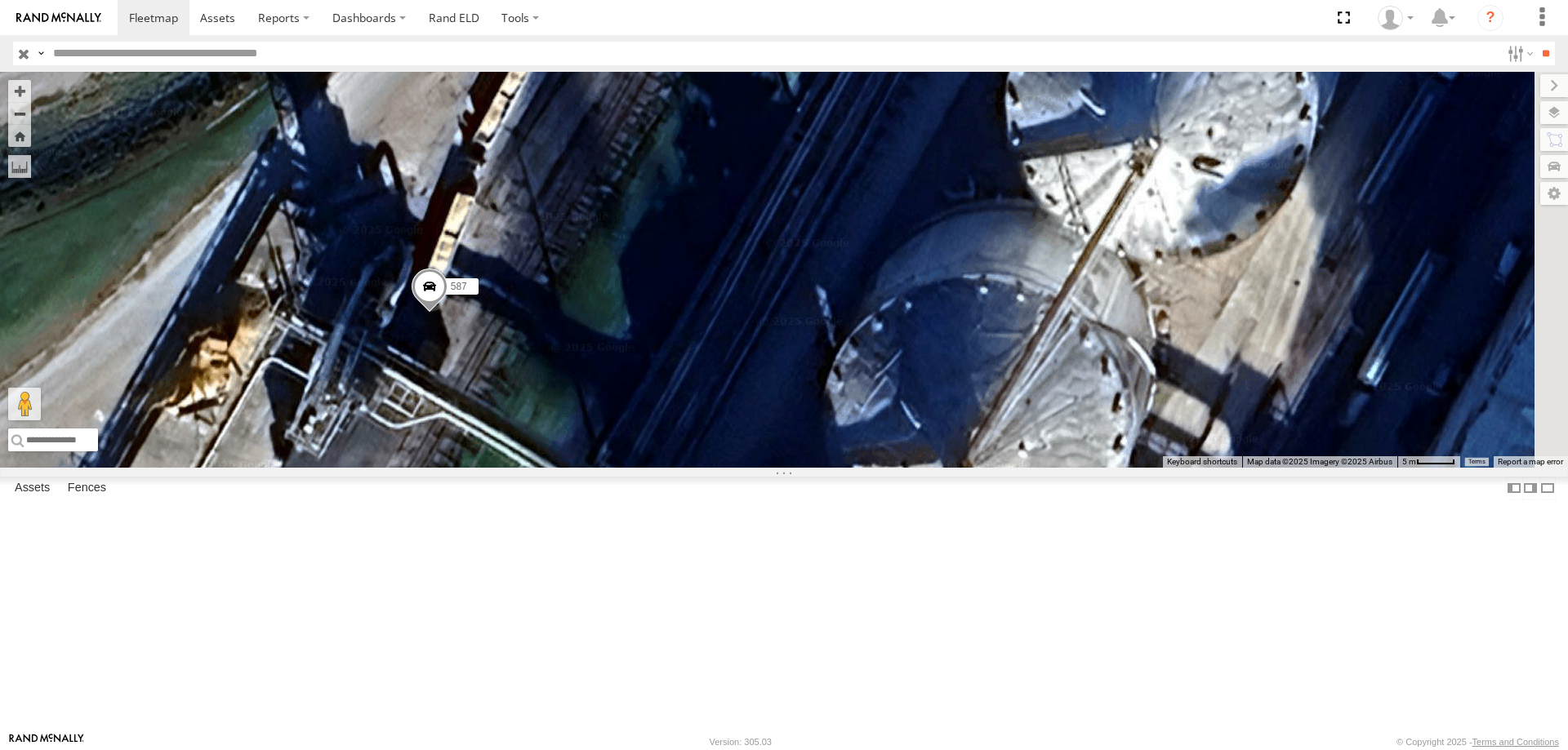
drag, startPoint x: 868, startPoint y: 307, endPoint x: 695, endPoint y: 497, distance: 257.0
click at [695, 468] on div "0055 48 597 587 545 46" at bounding box center [784, 269] width 1568 height 396
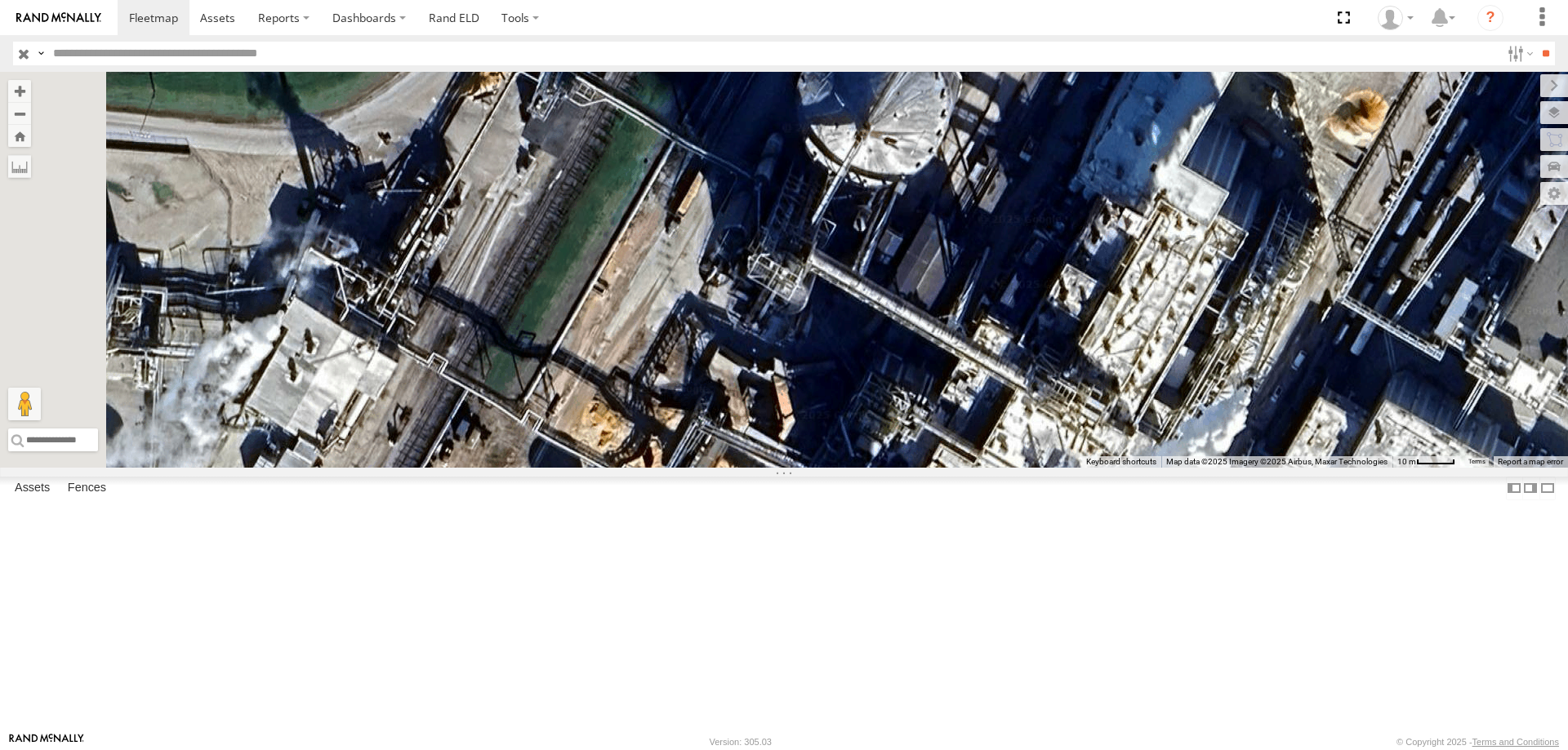
drag, startPoint x: 784, startPoint y: 500, endPoint x: 839, endPoint y: 289, distance: 218.1
click at [839, 289] on div "0055 48 597 587 545 46" at bounding box center [784, 269] width 1568 height 396
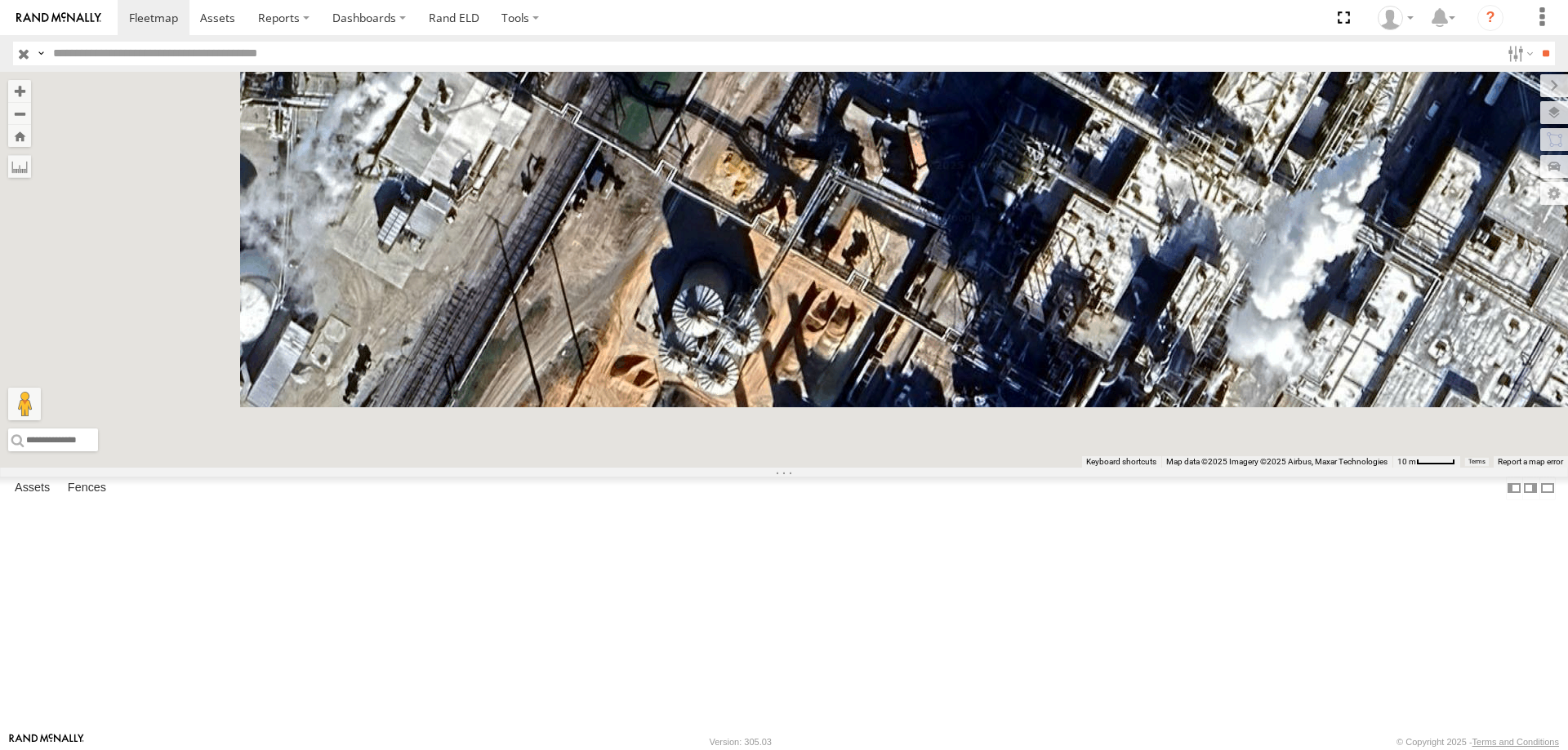
drag, startPoint x: 691, startPoint y: 423, endPoint x: 838, endPoint y: 145, distance: 314.5
click at [838, 145] on div "0055 48 597 587 545 46" at bounding box center [784, 269] width 1568 height 396
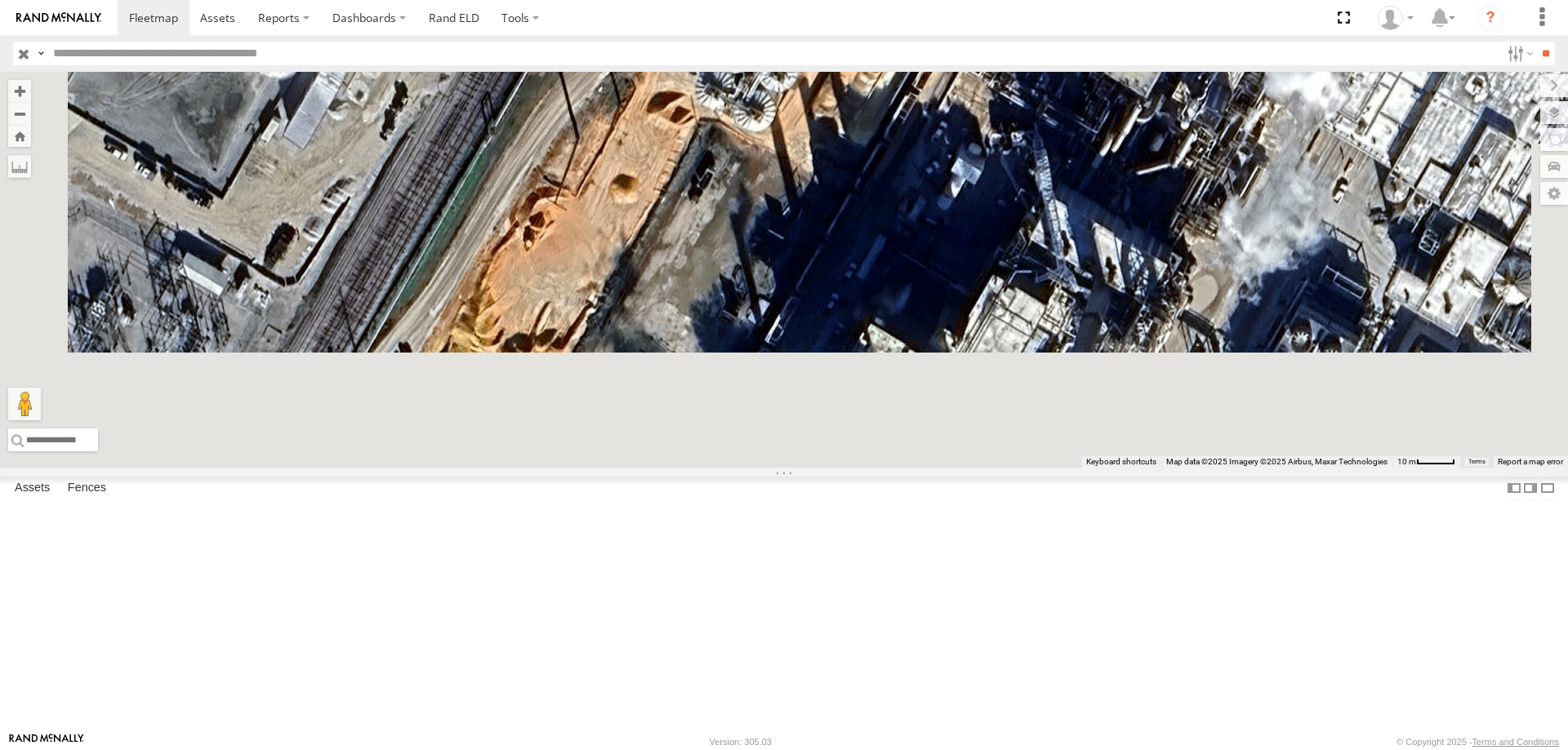
drag, startPoint x: 968, startPoint y: 384, endPoint x: 1009, endPoint y: 170, distance: 217.9
click at [1009, 170] on div "0055 48 597 587 545 46" at bounding box center [784, 269] width 1568 height 396
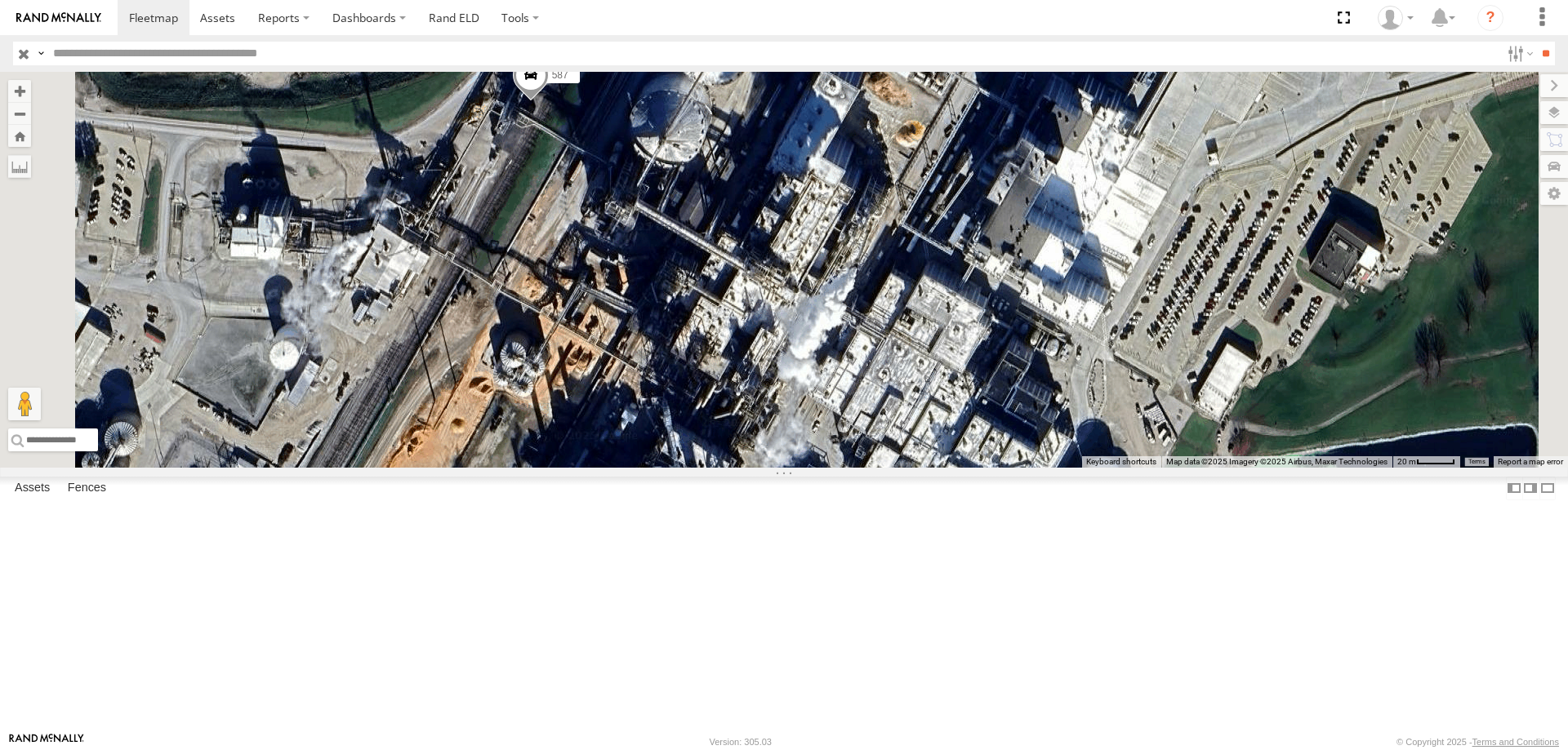
drag, startPoint x: 898, startPoint y: 304, endPoint x: 796, endPoint y: 443, distance: 172.4
click at [796, 443] on div "0055 48 597 587 545 46" at bounding box center [784, 269] width 1568 height 396
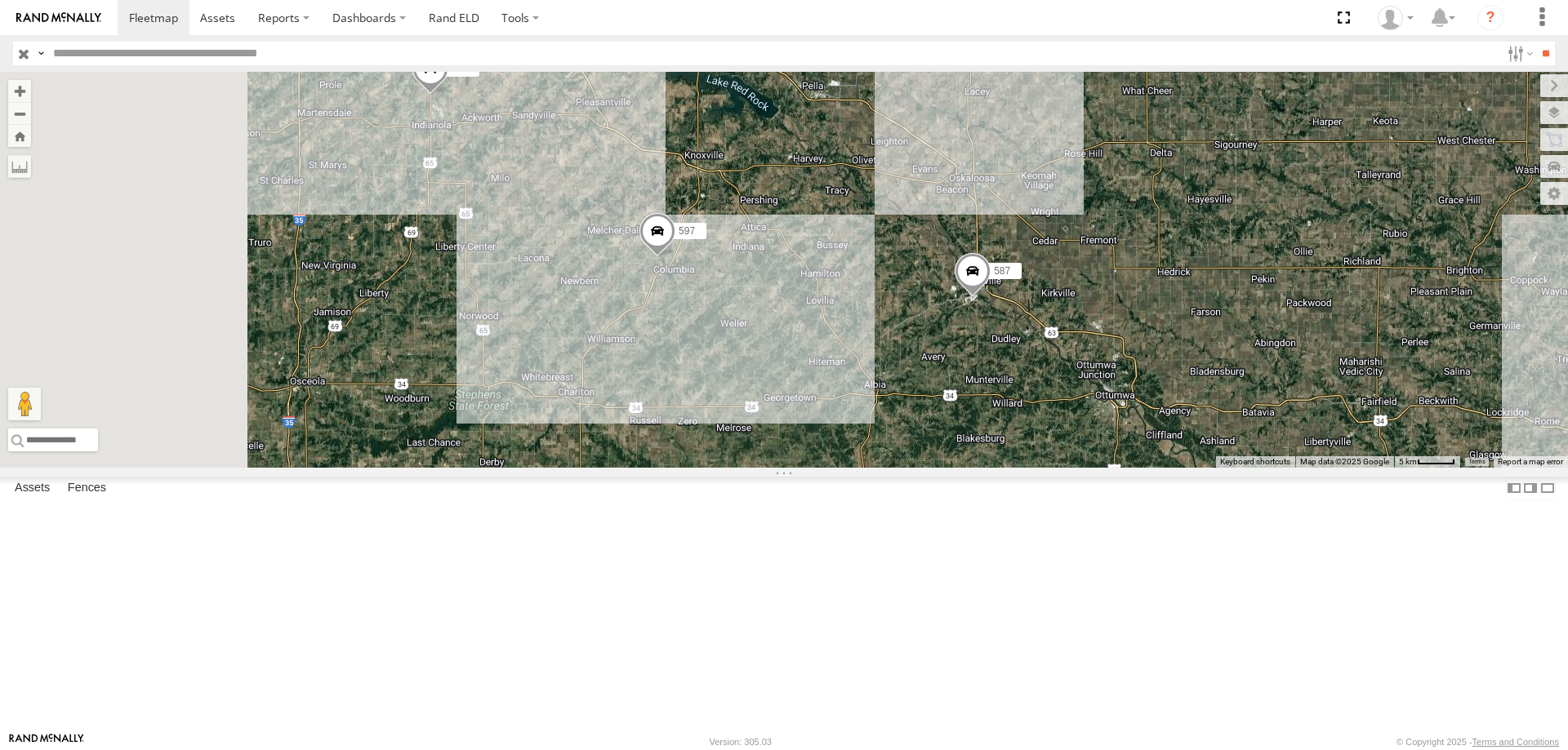
drag, startPoint x: 806, startPoint y: 479, endPoint x: 879, endPoint y: 497, distance: 75.2
click at [879, 468] on div "0055 48 597 587 545 46" at bounding box center [784, 269] width 1568 height 396
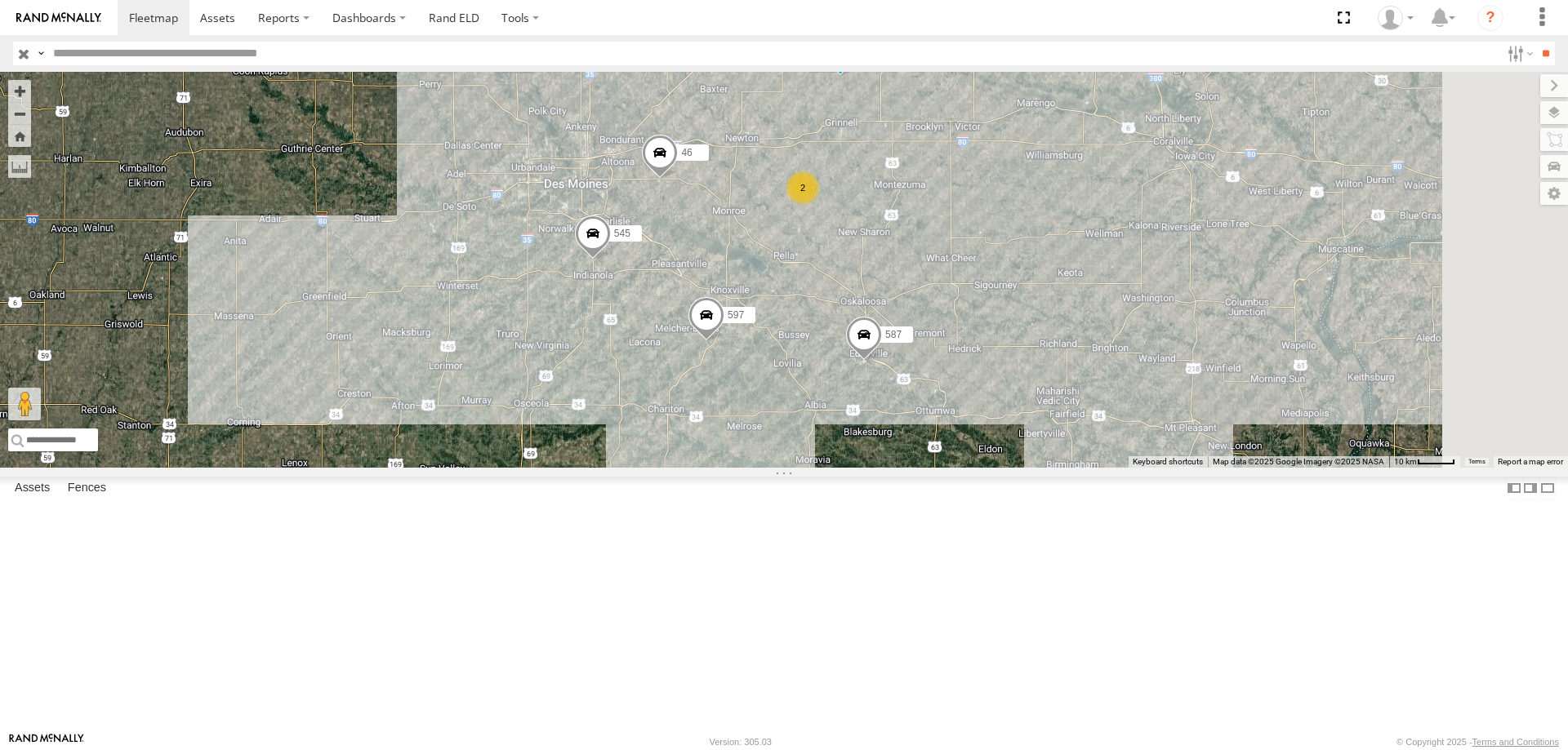
drag, startPoint x: 1024, startPoint y: 328, endPoint x: 983, endPoint y: 437, distance: 116.5
click at [983, 437] on div "0055 48 597 587 545 46 2" at bounding box center [784, 269] width 1568 height 396
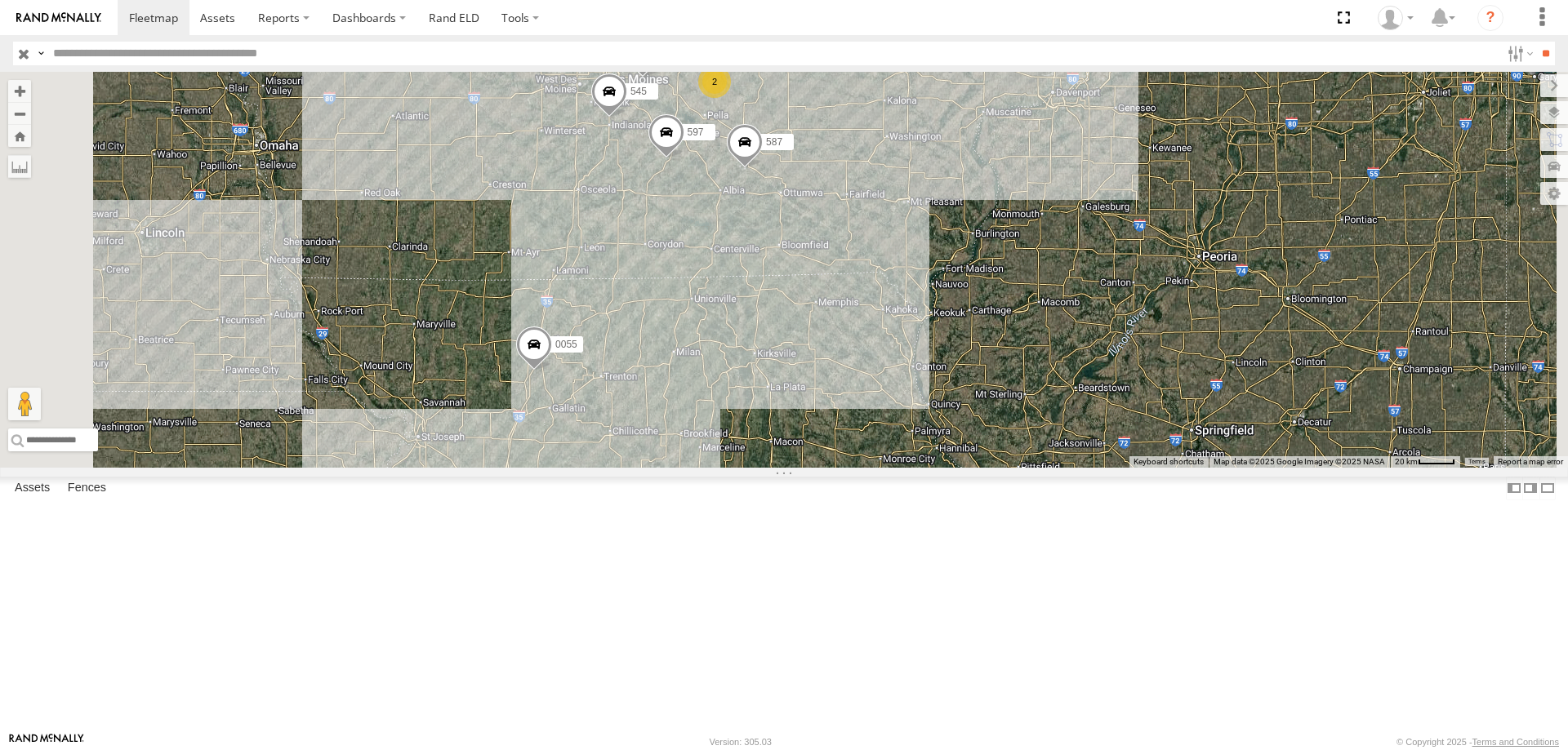
drag, startPoint x: 1136, startPoint y: 489, endPoint x: 1152, endPoint y: 370, distance: 120.1
click at [1152, 370] on div "0055 48 597 587 545 46 2" at bounding box center [784, 269] width 1568 height 396
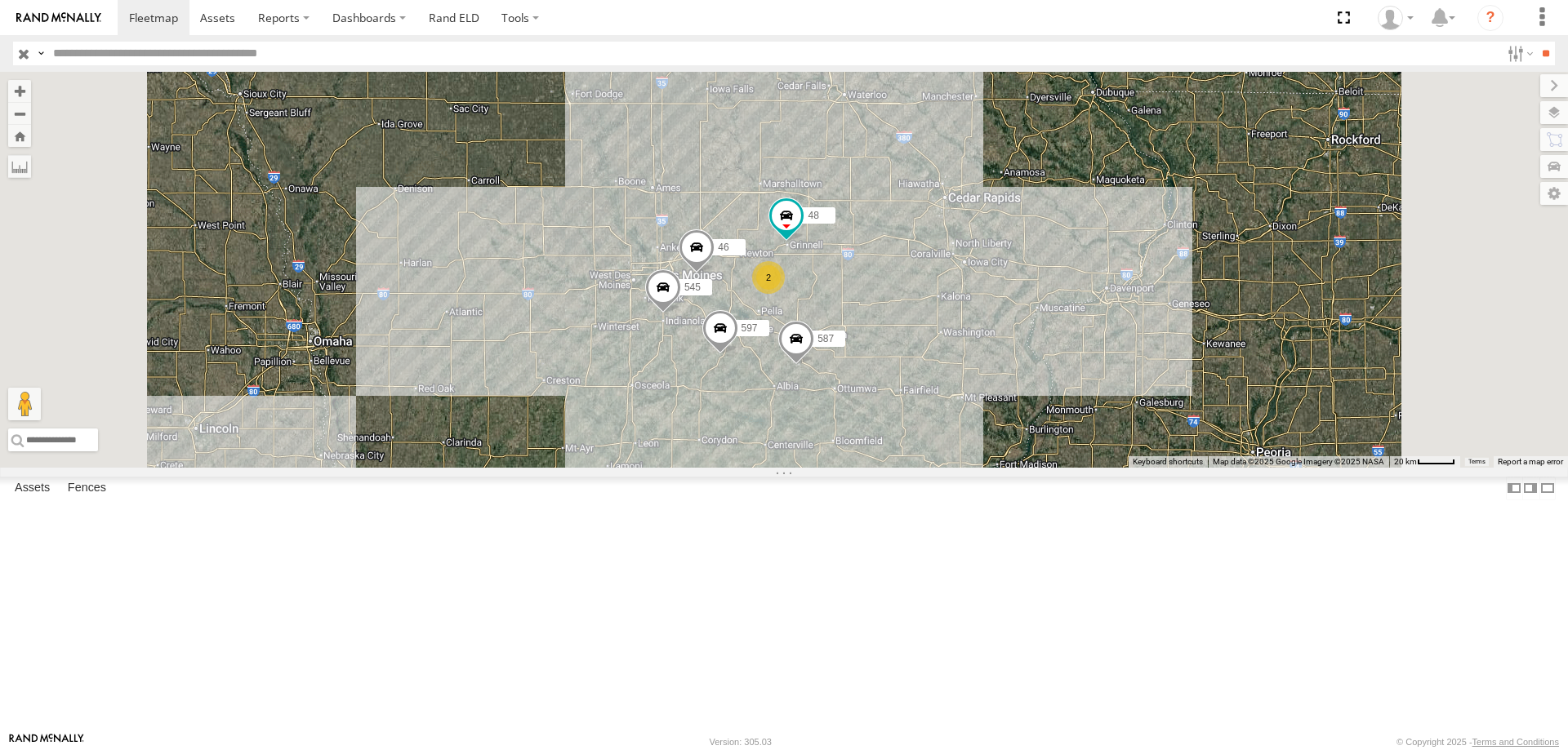
drag, startPoint x: 955, startPoint y: 560, endPoint x: 925, endPoint y: 346, distance: 216.1
click at [925, 346] on div "545 0055 48 46 597 587 2" at bounding box center [784, 269] width 1568 height 396
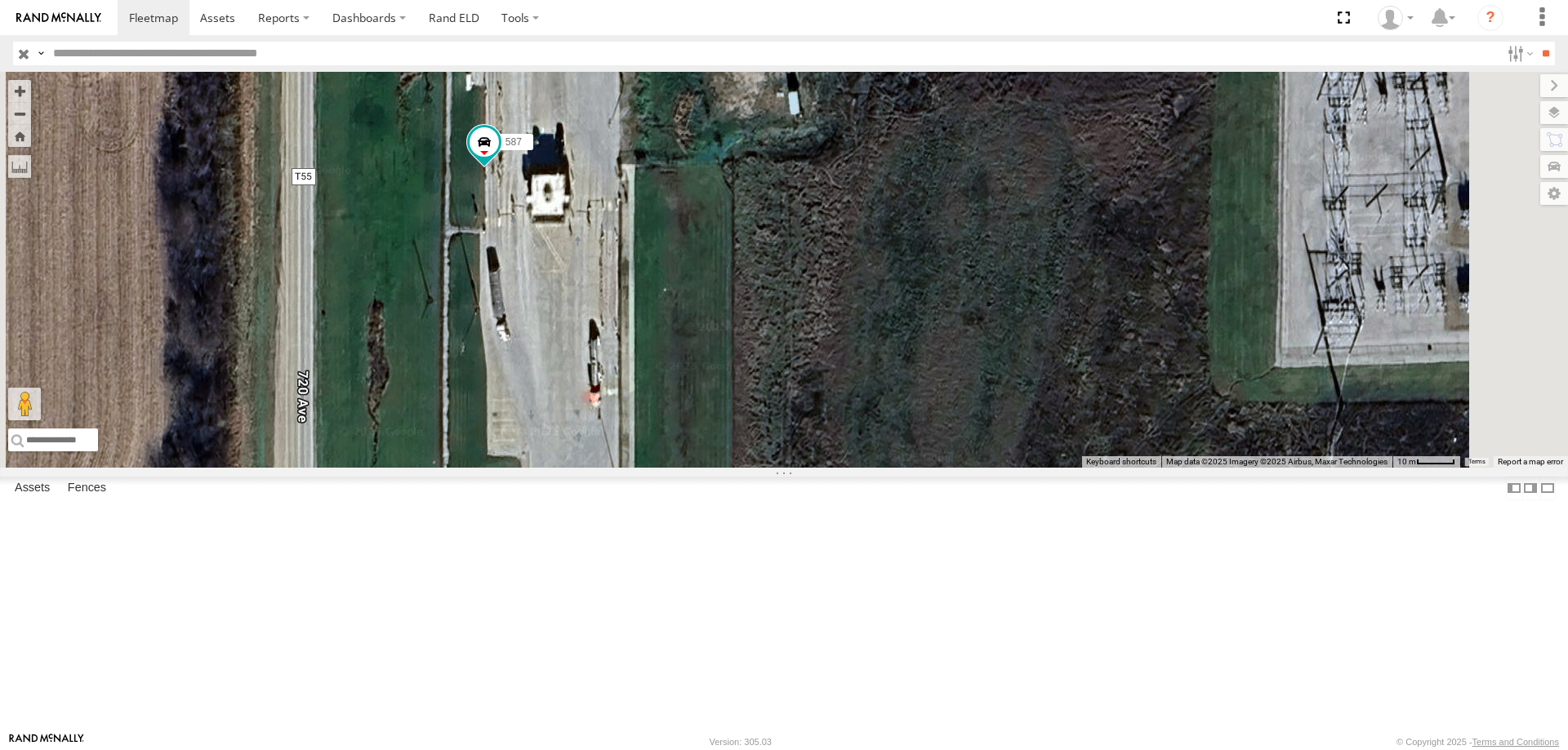
drag, startPoint x: 819, startPoint y: 445, endPoint x: 805, endPoint y: 304, distance: 141.7
click at [805, 304] on div "587 545 0055 48 46 597" at bounding box center [784, 269] width 1568 height 396
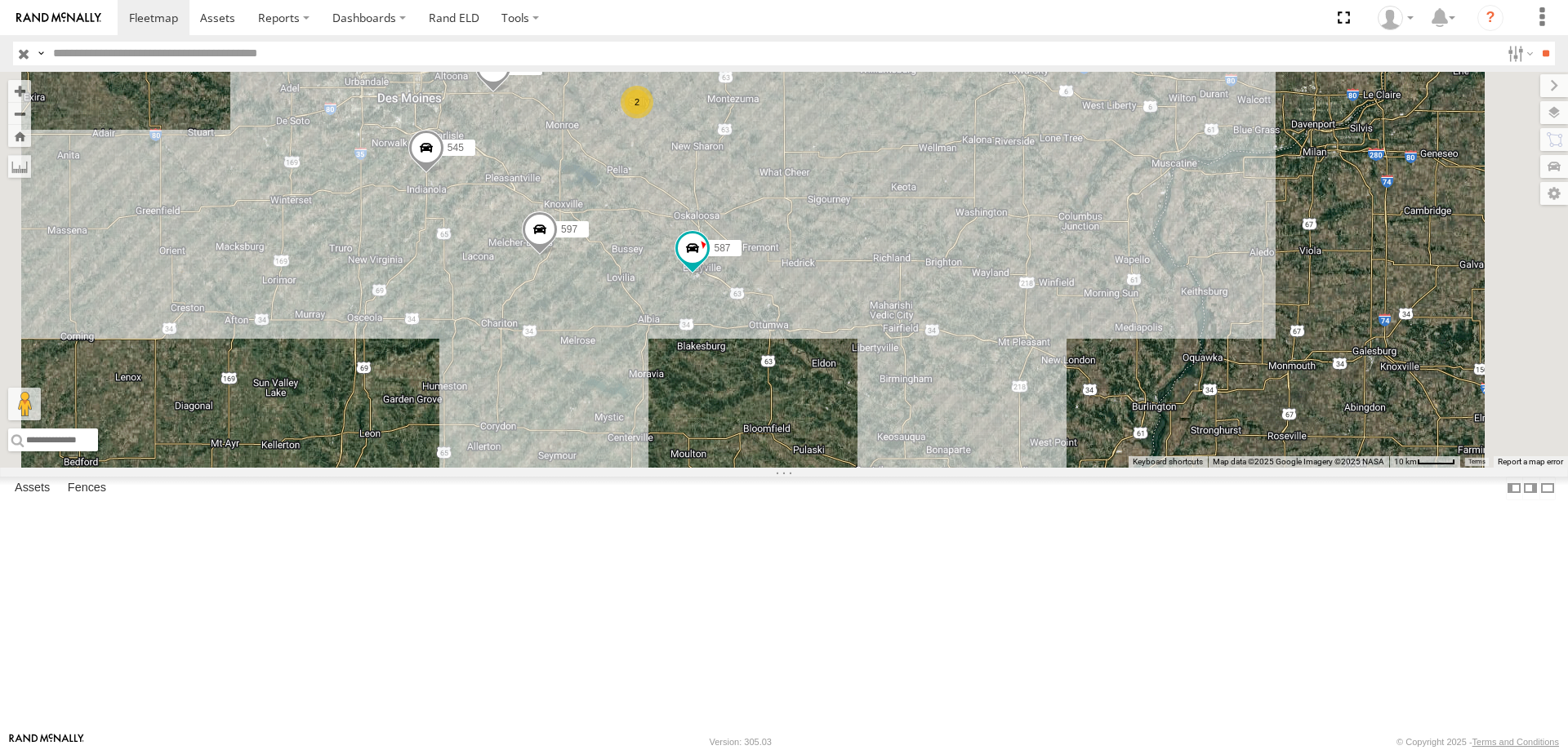
drag, startPoint x: 750, startPoint y: 212, endPoint x: 734, endPoint y: 300, distance: 89.4
click at [734, 300] on div "587 545 0055 48 46 597 2" at bounding box center [784, 269] width 1568 height 396
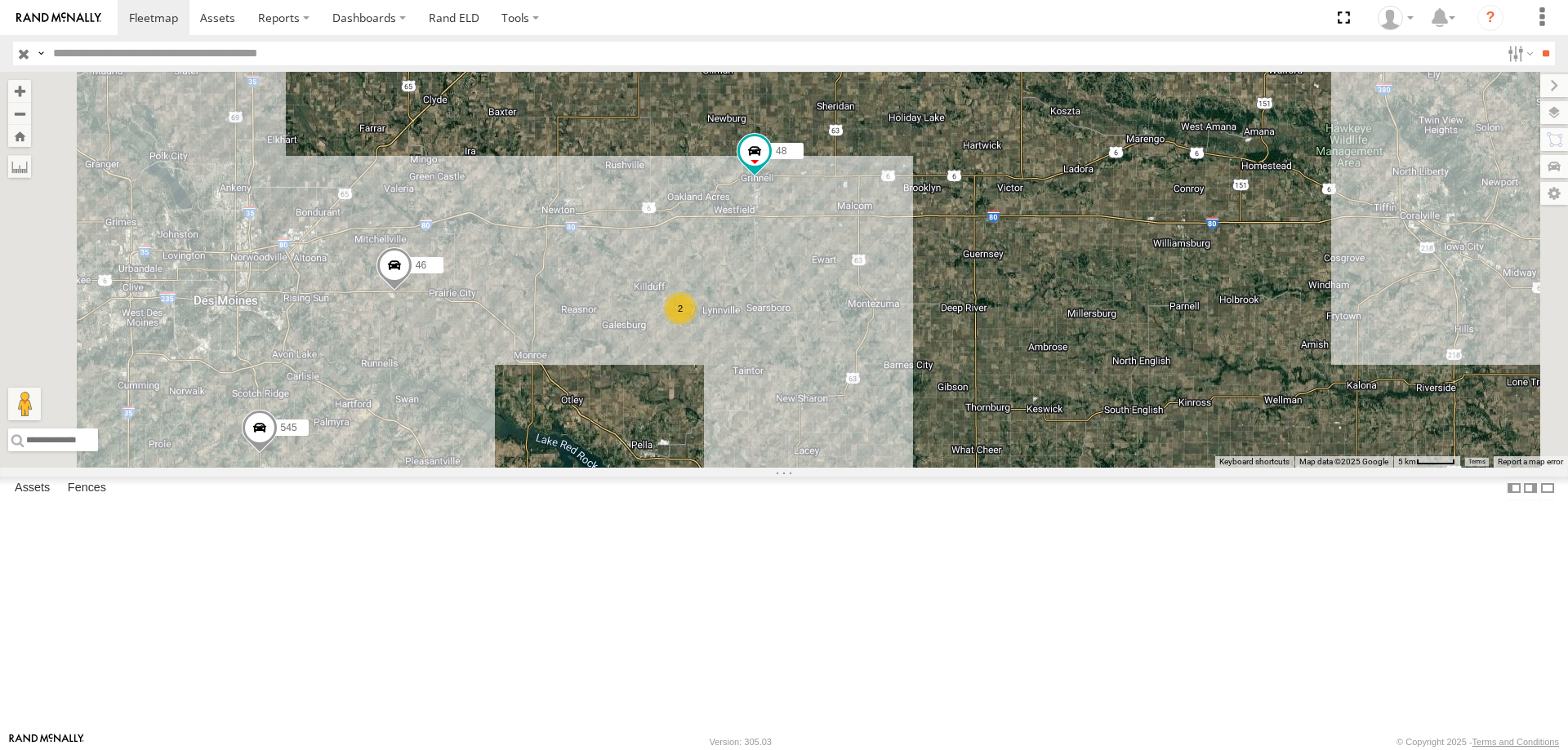
drag, startPoint x: 655, startPoint y: 465, endPoint x: 781, endPoint y: 392, distance: 145.6
click at [781, 392] on div "587 545 0055 48 46 597 2" at bounding box center [784, 269] width 1568 height 396
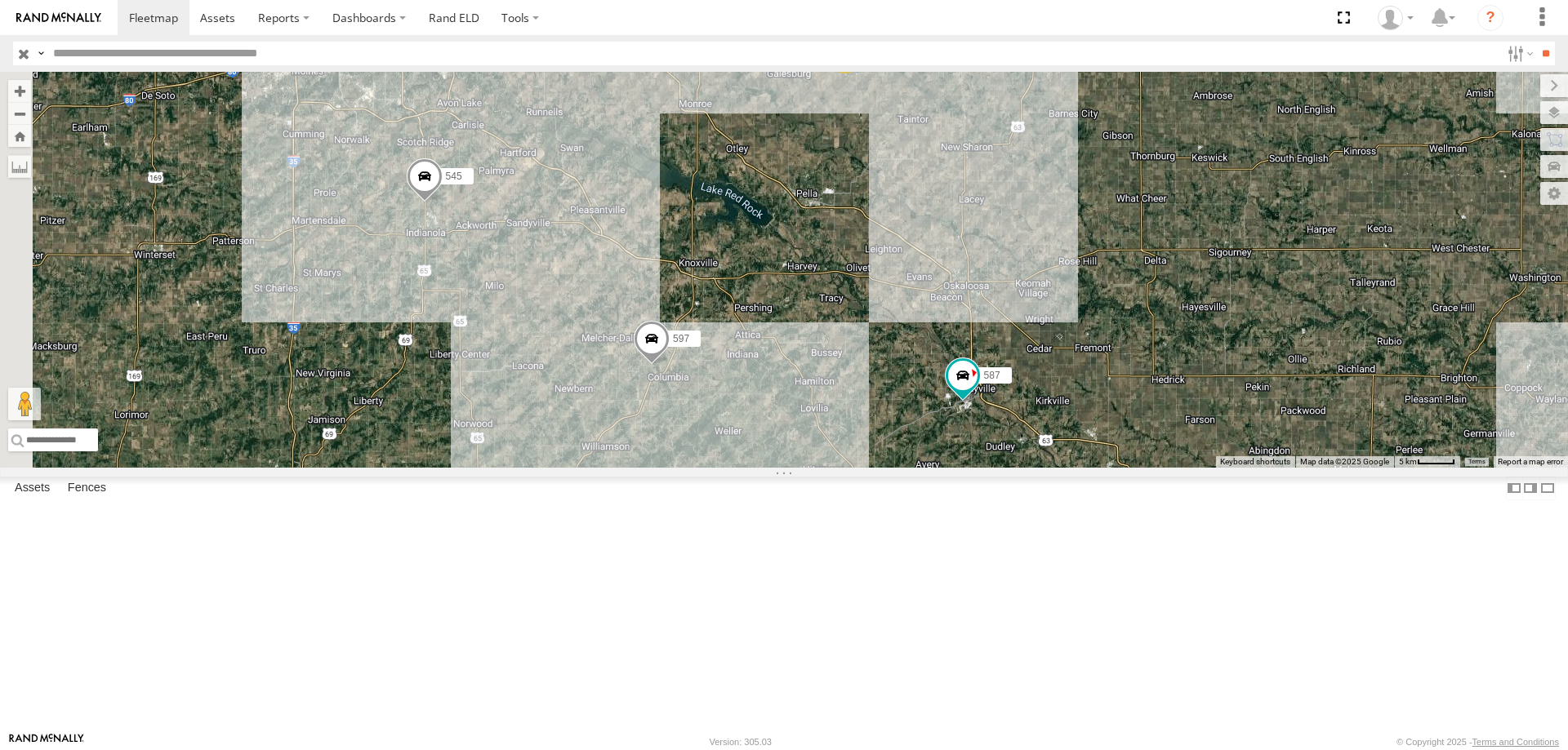
drag, startPoint x: 889, startPoint y: 327, endPoint x: 917, endPoint y: 299, distance: 39.6
click at [917, 299] on div "587 545 0055 48 46 597 2" at bounding box center [784, 269] width 1568 height 396
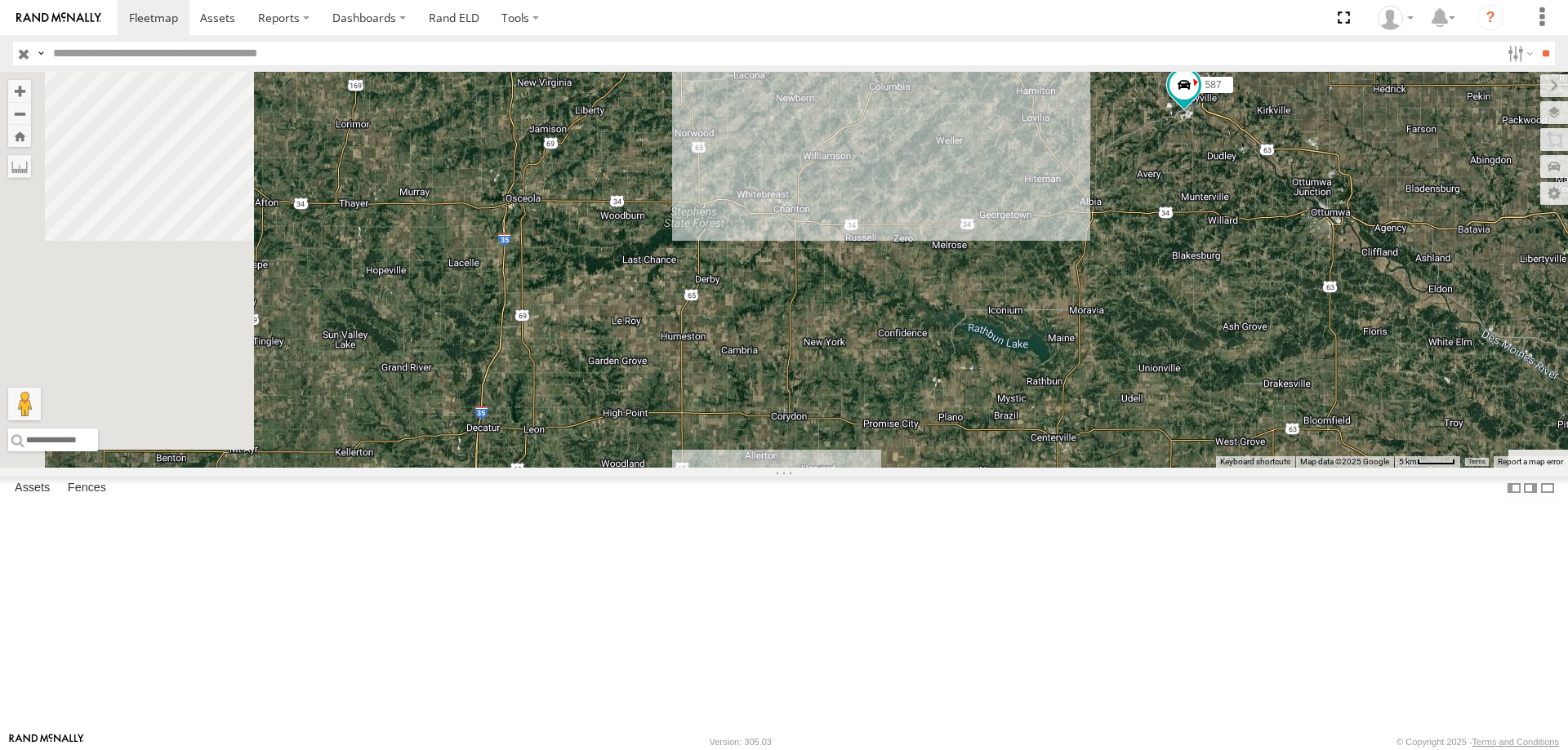
drag, startPoint x: 758, startPoint y: 517, endPoint x: 956, endPoint y: 240, distance: 340.5
click at [956, 240] on div "587 545 0055 48 46 597 2" at bounding box center [784, 269] width 1568 height 396
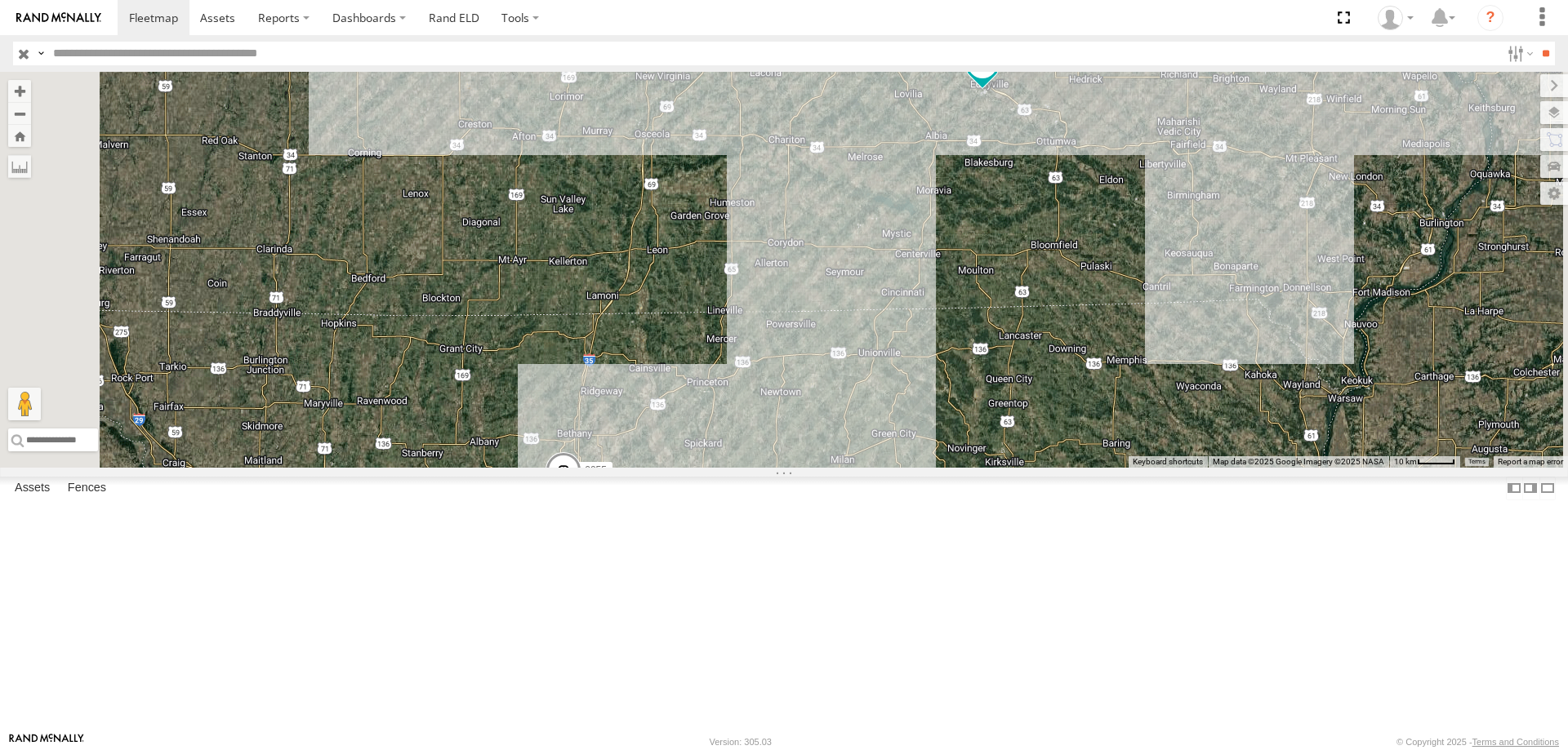
click at [582, 497] on span at bounding box center [563, 473] width 36 height 44
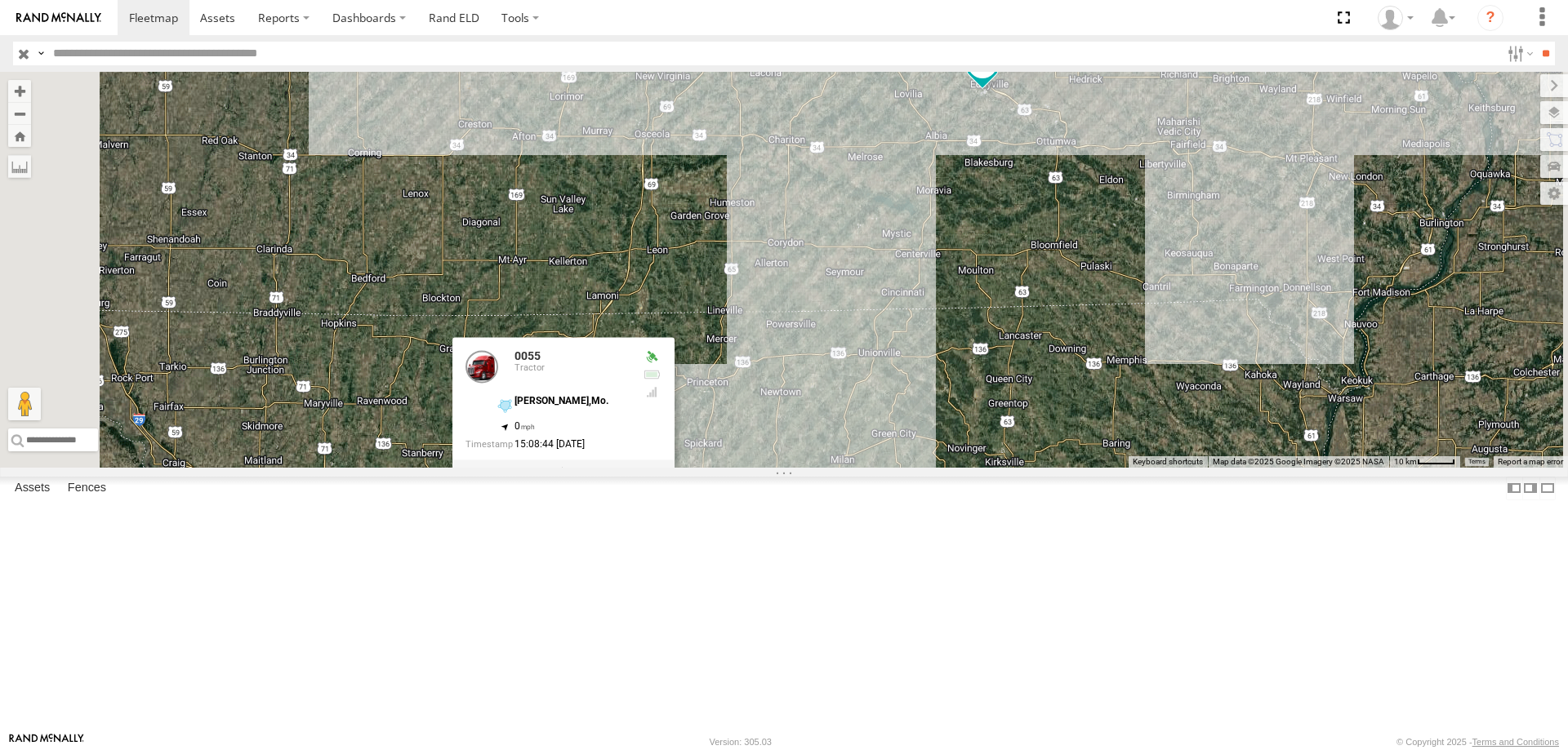
click at [960, 436] on div "587 545 0055 48 46 597 2 0055 Tractor [PERSON_NAME],Mo. 40.10698 , -94.06442 0 …" at bounding box center [784, 269] width 1568 height 396
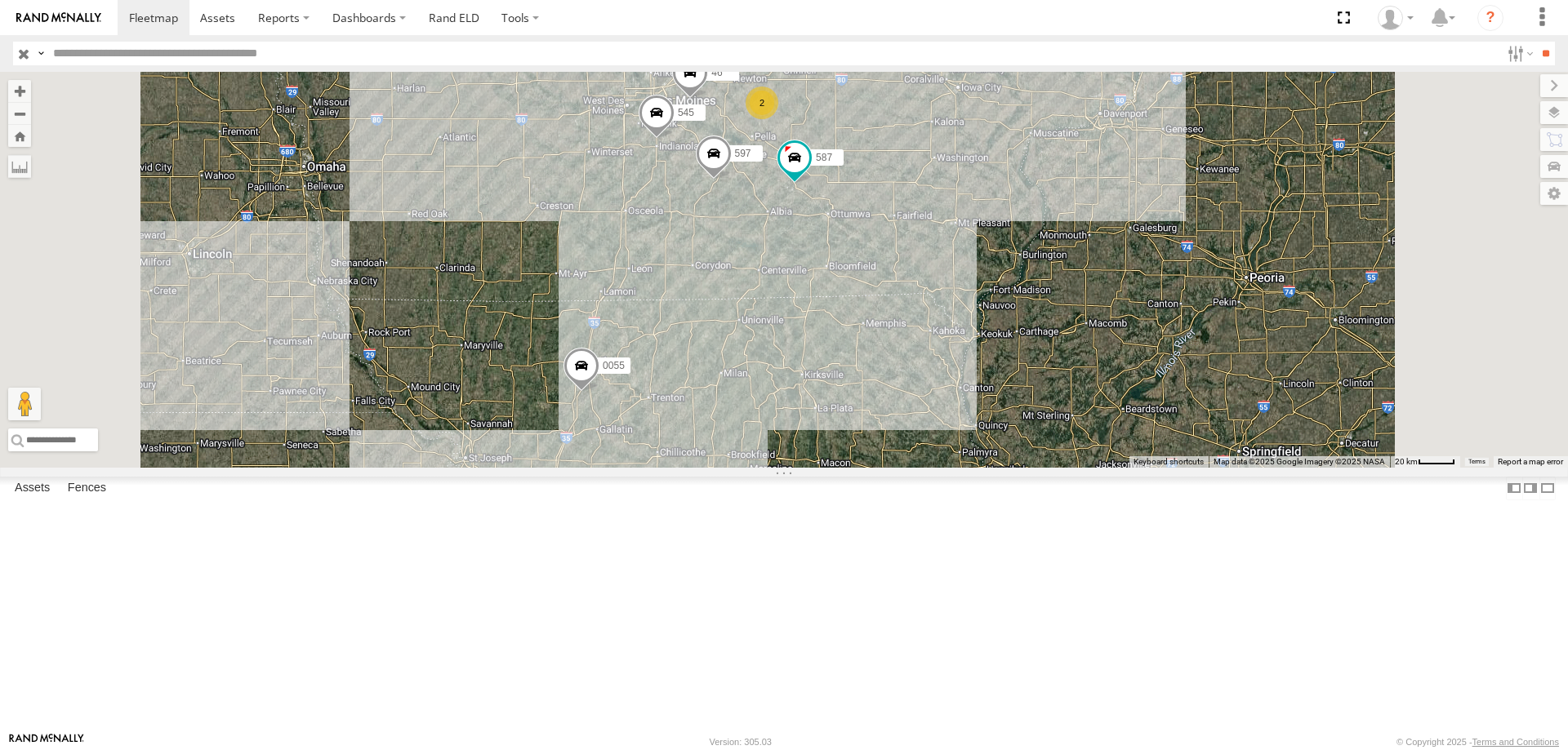
click at [0, 0] on span "Tractor" at bounding box center [0, 0] width 0 height 0
click at [1517, 47] on label at bounding box center [1519, 53] width 35 height 23
click at [0, 0] on div "trailer" at bounding box center [0, 0] width 0 height 0
click at [0, 0] on span "trailer" at bounding box center [0, 0] width 0 height 0
click at [1536, 59] on input "**" at bounding box center [1546, 53] width 19 height 23
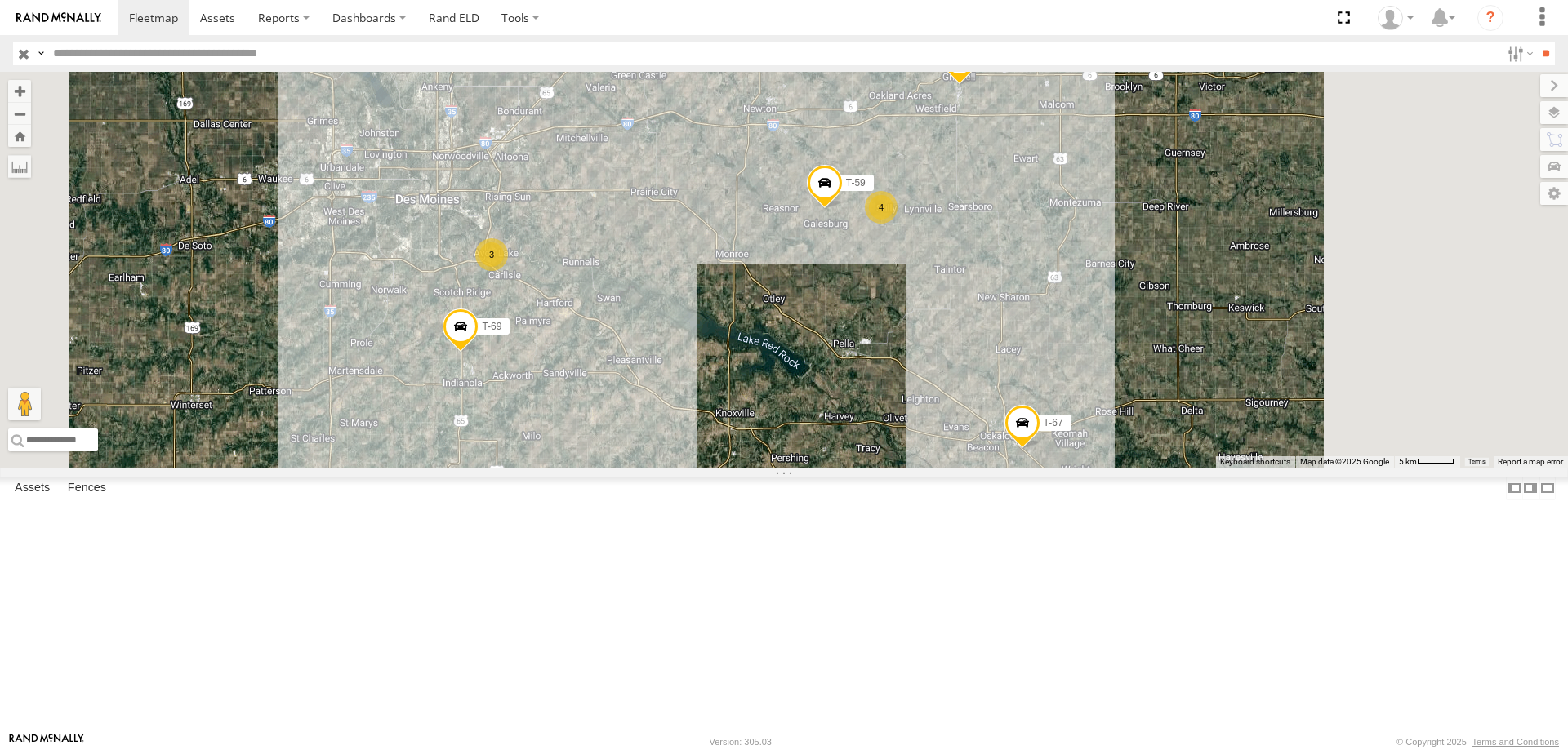
drag, startPoint x: 994, startPoint y: 428, endPoint x: 865, endPoint y: 434, distance: 129.1
click at [865, 434] on div "T-69 T-65 T-67 T-59 3 4" at bounding box center [784, 269] width 1568 height 396
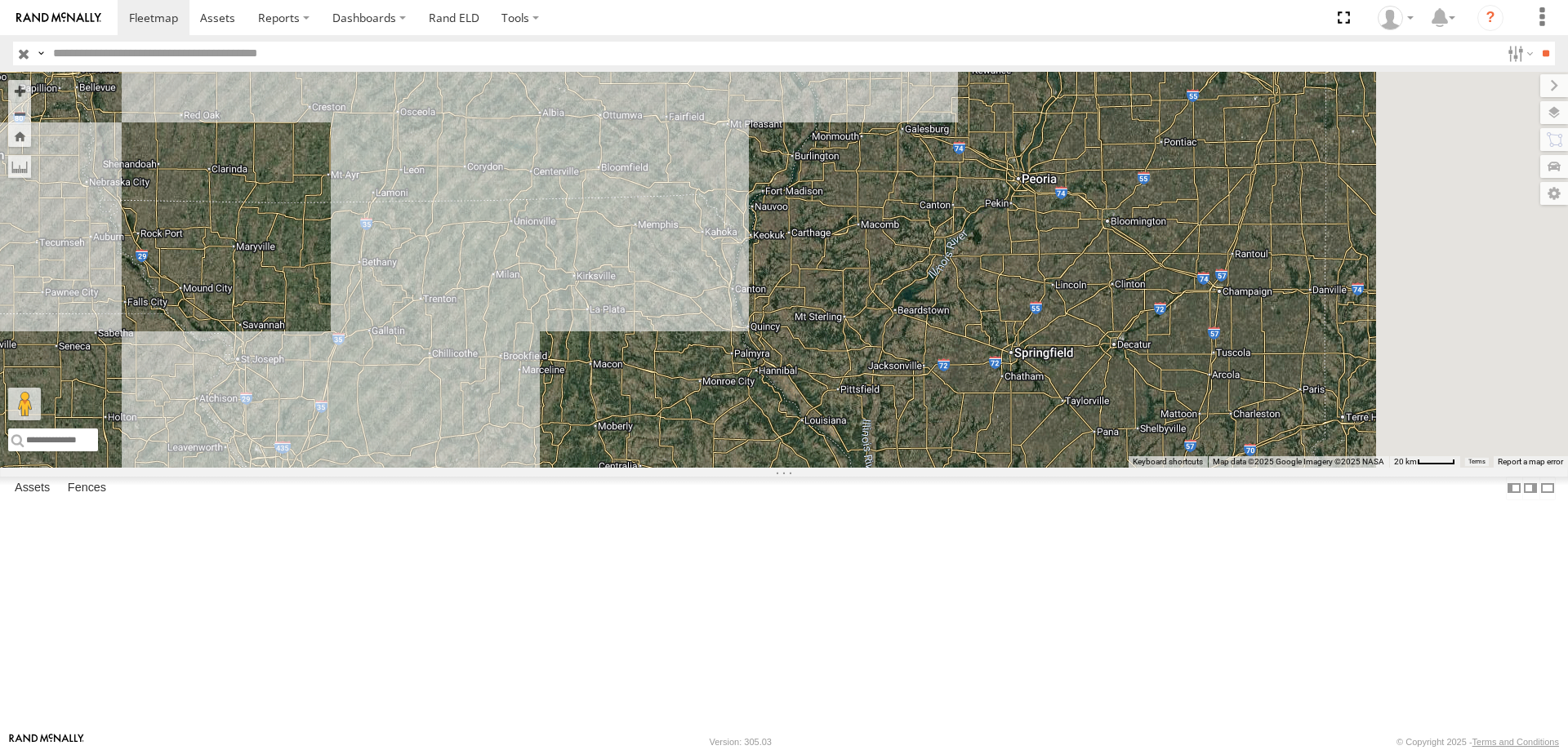
drag, startPoint x: 767, startPoint y: 296, endPoint x: 762, endPoint y: 282, distance: 14.9
click at [762, 282] on div "T-69 3 5 T-65 T-67" at bounding box center [784, 269] width 1568 height 396
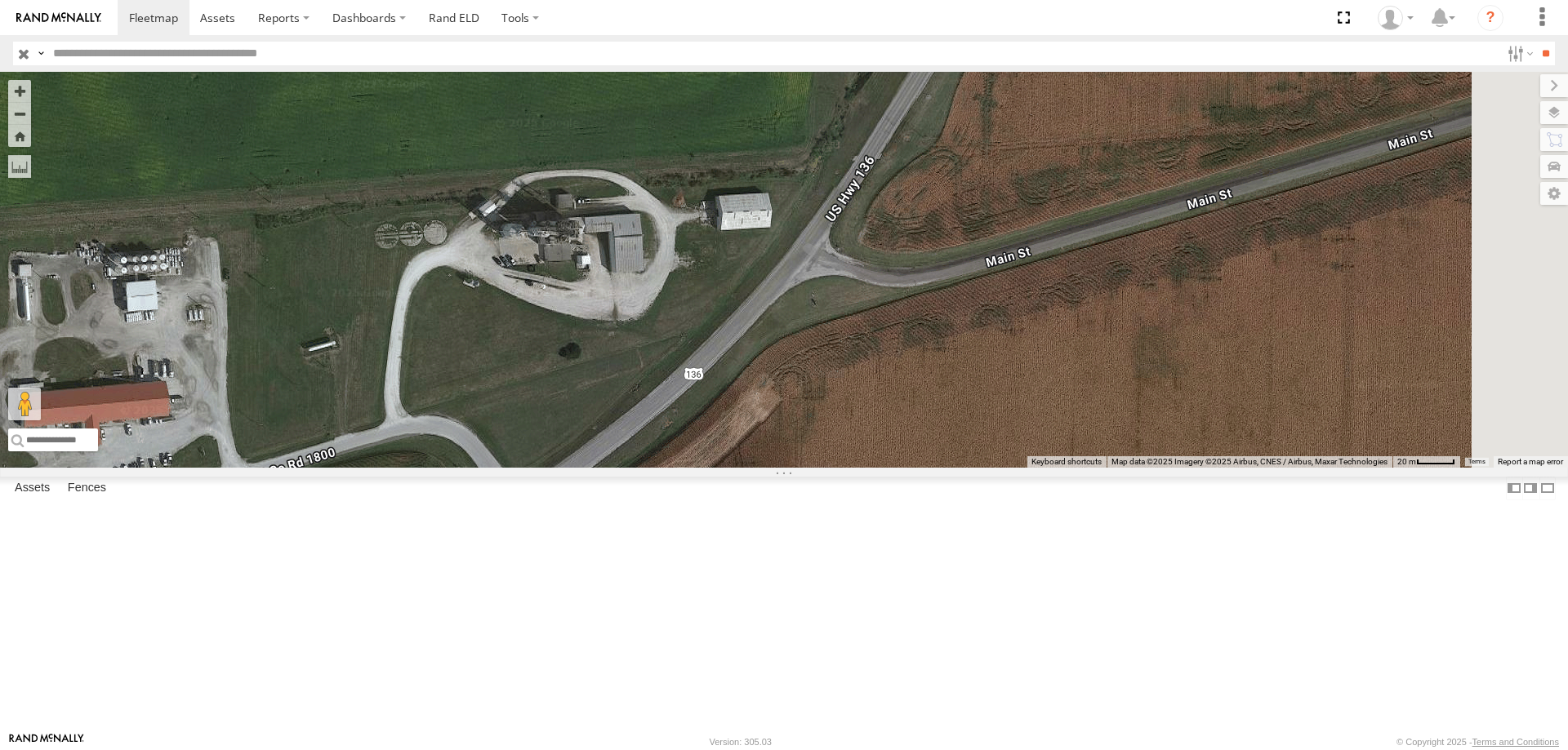
drag, startPoint x: 1092, startPoint y: 336, endPoint x: 805, endPoint y: 476, distance: 319.3
click at [805, 468] on div "T-67" at bounding box center [784, 269] width 1568 height 396
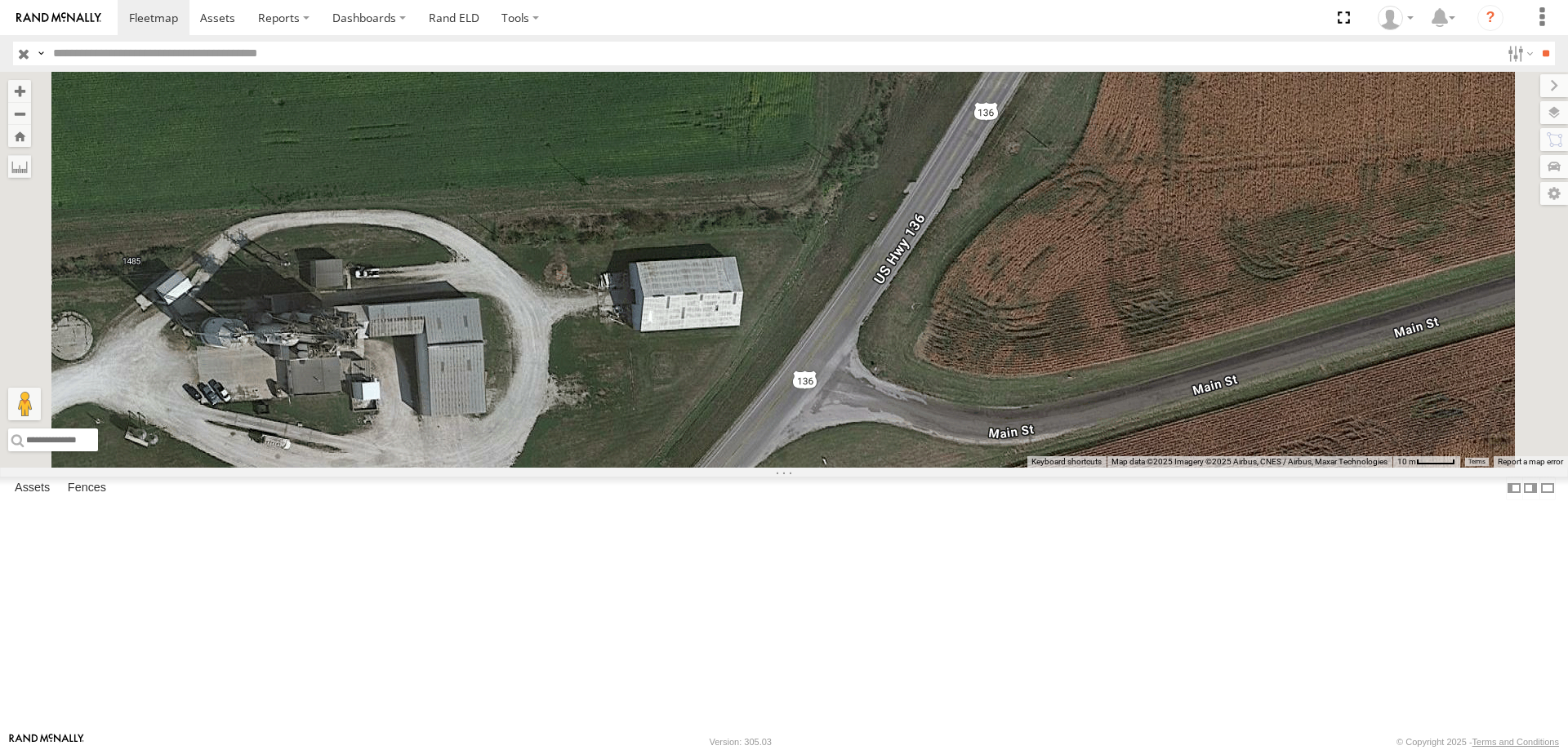
drag, startPoint x: 834, startPoint y: 402, endPoint x: 705, endPoint y: 521, distance: 175.5
click at [705, 468] on div "T-67" at bounding box center [784, 269] width 1568 height 396
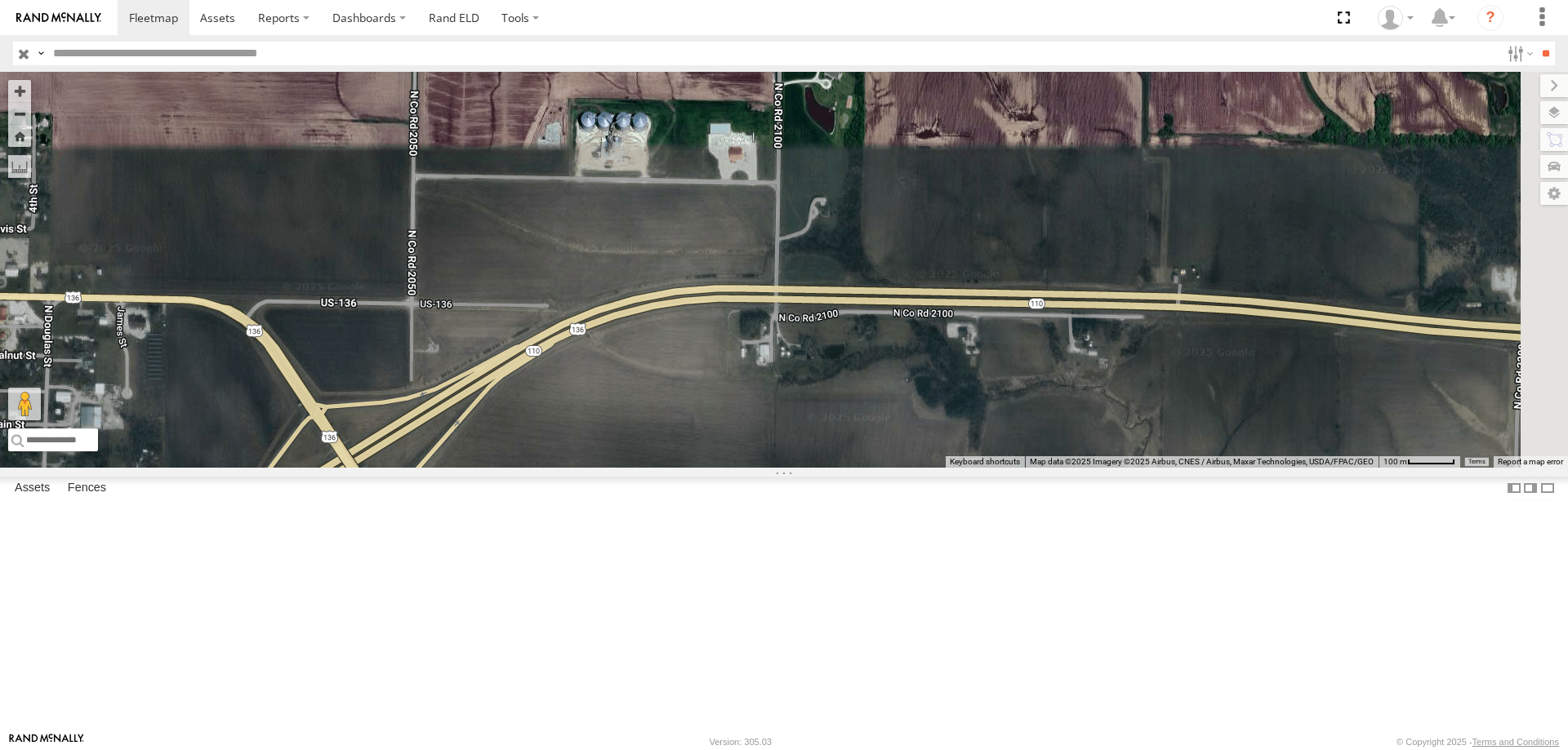
drag, startPoint x: 1162, startPoint y: 467, endPoint x: 893, endPoint y: 608, distance: 303.7
click at [893, 468] on div "T-67" at bounding box center [784, 269] width 1568 height 396
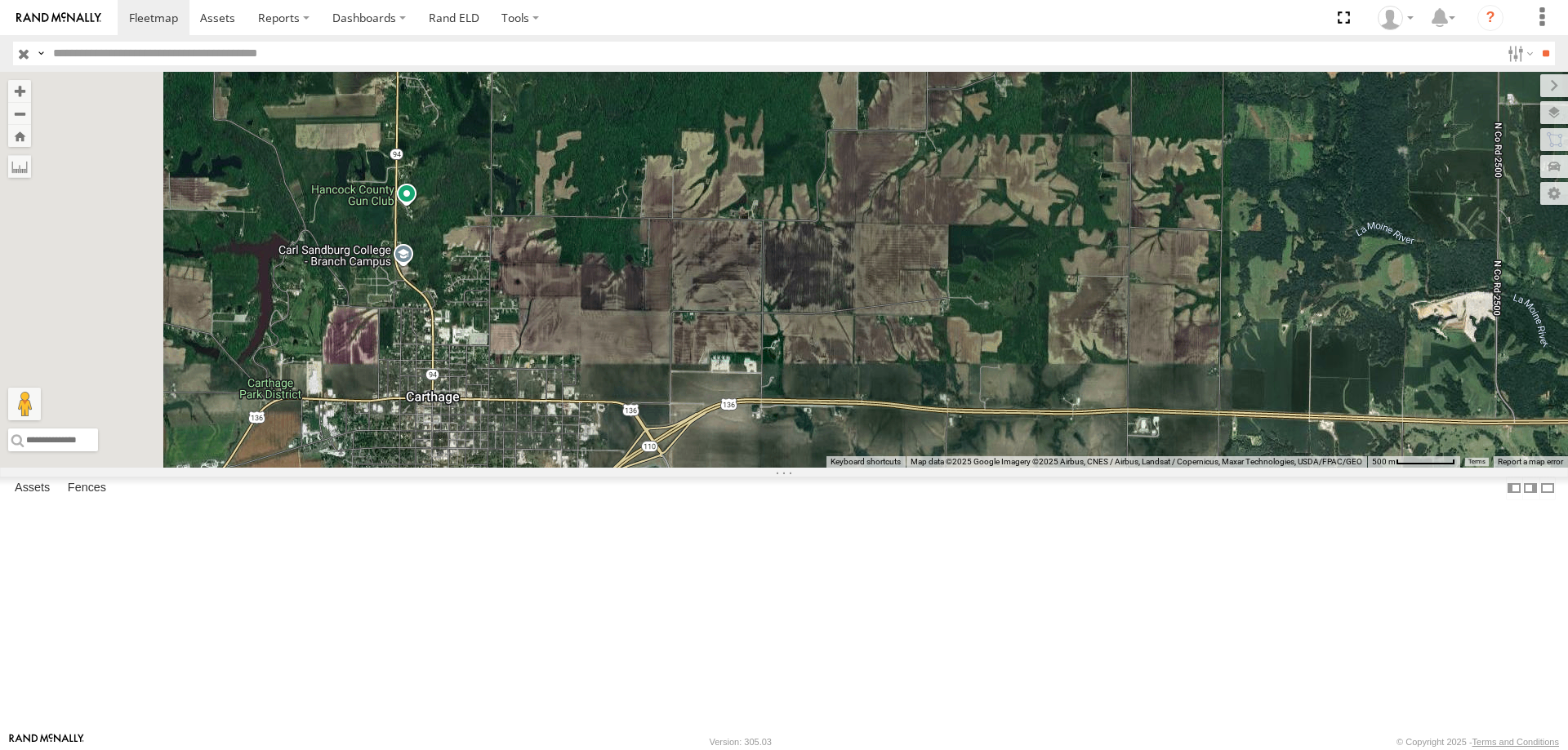
drag, startPoint x: 779, startPoint y: 422, endPoint x: 887, endPoint y: 482, distance: 123.5
click at [887, 468] on div "T-67" at bounding box center [784, 269] width 1568 height 396
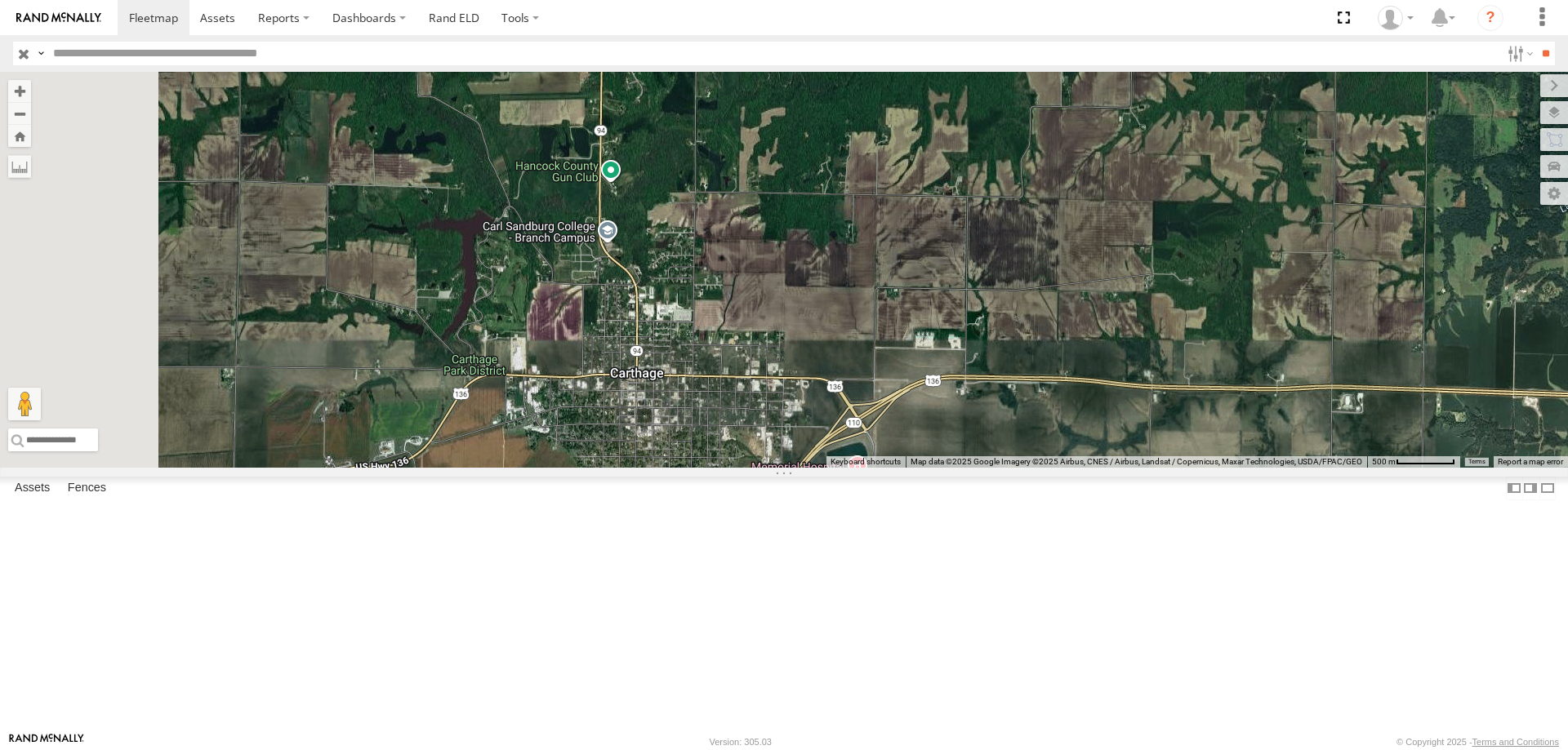
drag, startPoint x: 661, startPoint y: 489, endPoint x: 874, endPoint y: 467, distance: 214.1
click at [874, 467] on div "T-67" at bounding box center [784, 269] width 1568 height 396
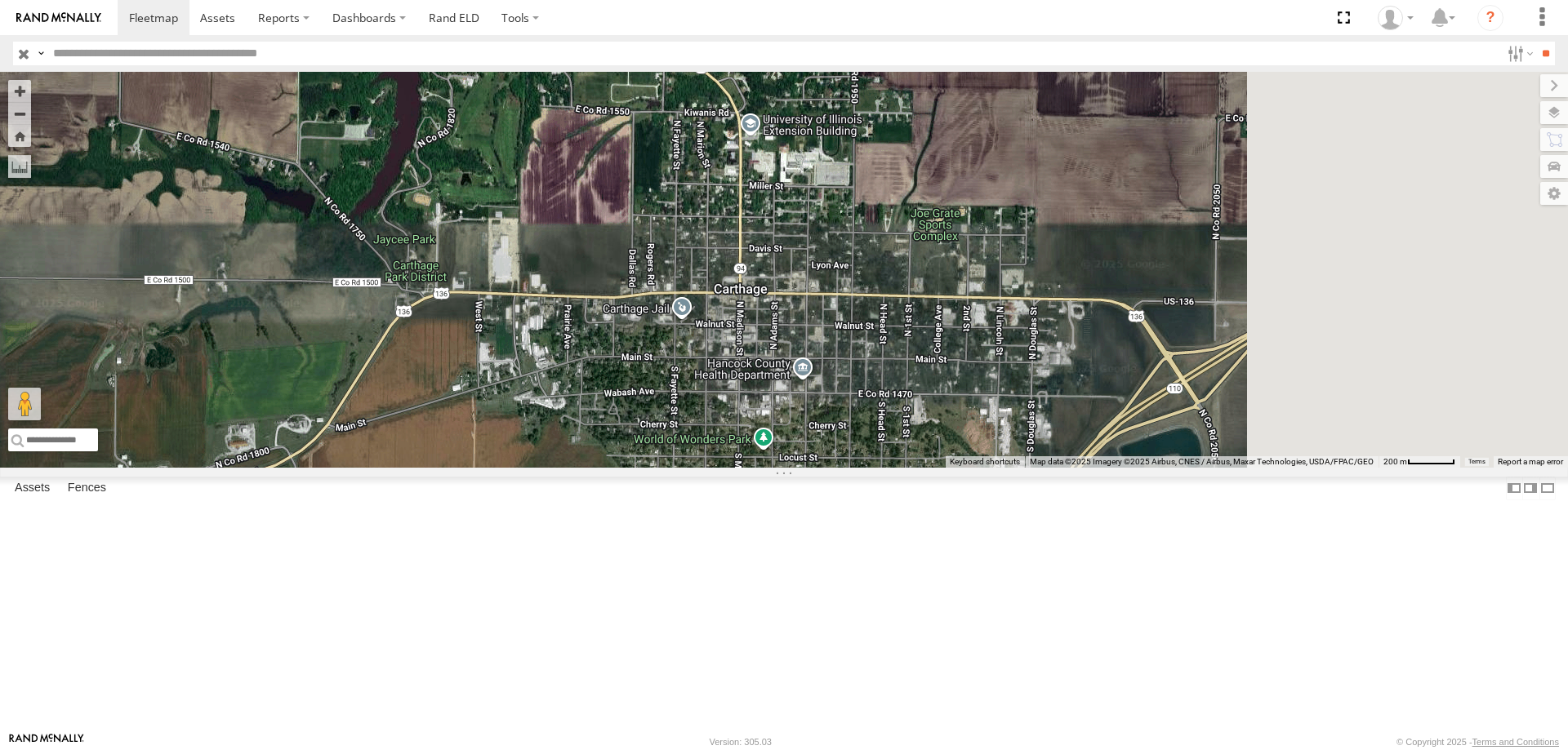
drag, startPoint x: 1218, startPoint y: 462, endPoint x: 808, endPoint y: 588, distance: 428.9
click at [808, 468] on div "T-67" at bounding box center [784, 269] width 1568 height 396
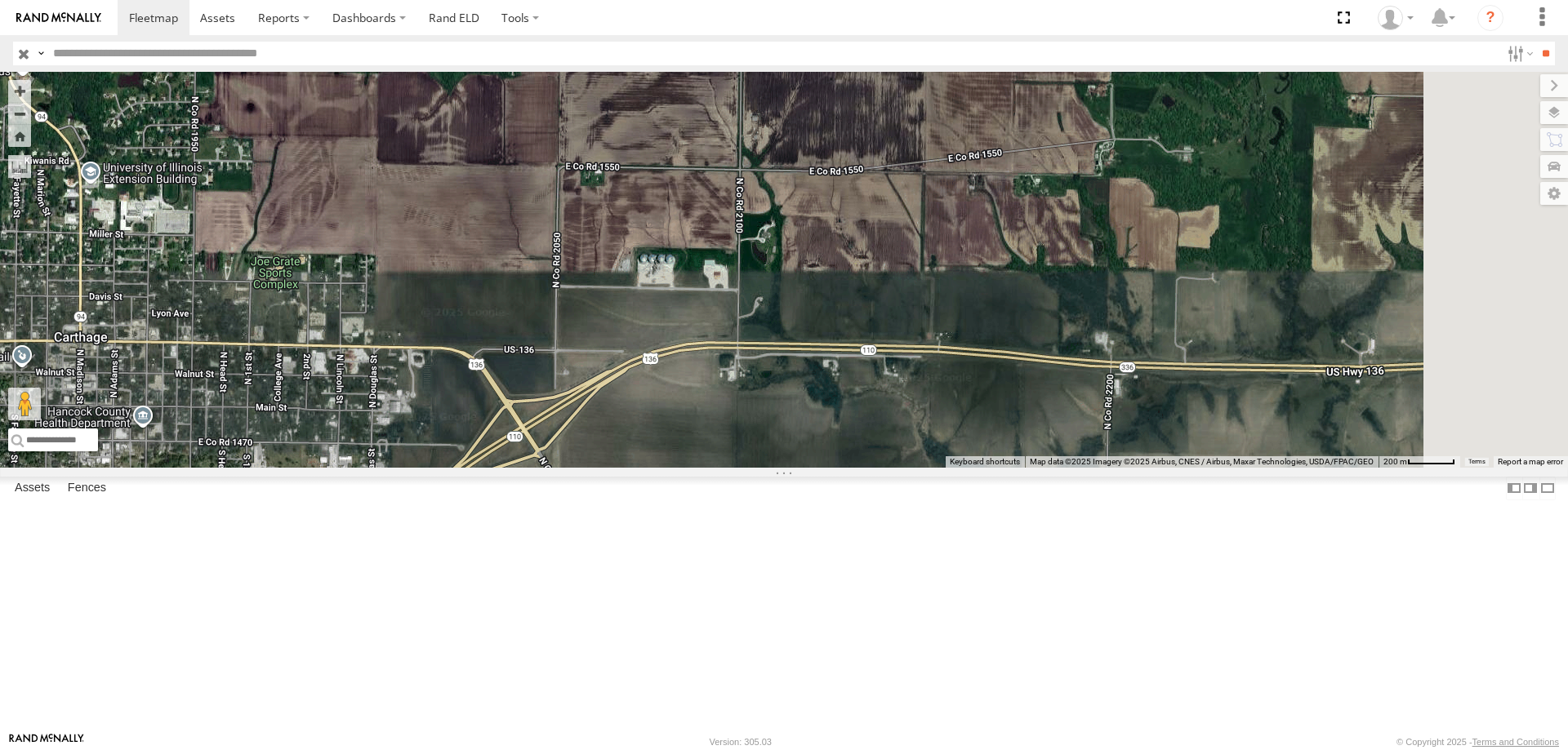
drag, startPoint x: 1136, startPoint y: 498, endPoint x: 732, endPoint y: 456, distance: 406.2
click at [732, 456] on div "T-67" at bounding box center [784, 269] width 1568 height 396
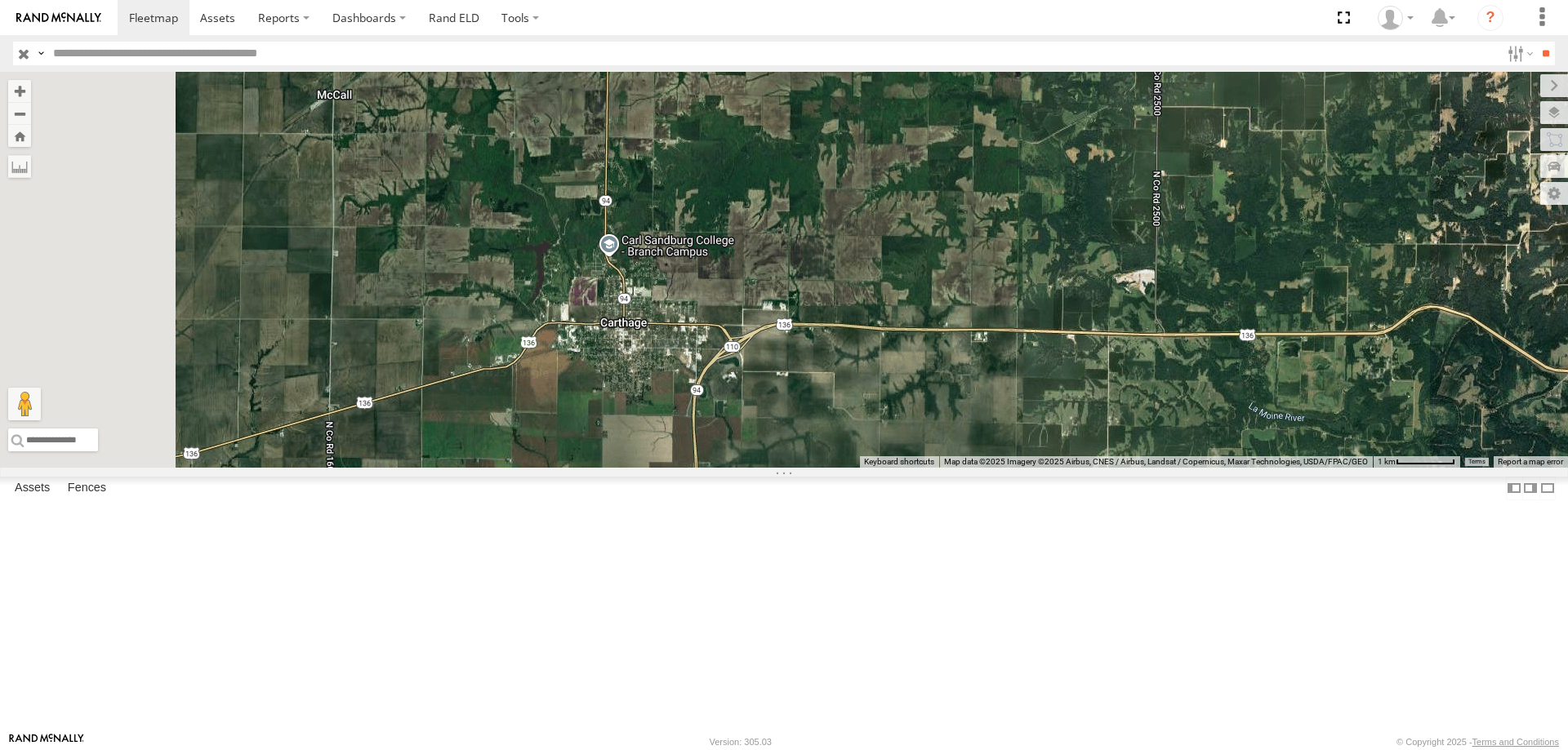
drag, startPoint x: 494, startPoint y: 532, endPoint x: 641, endPoint y: 518, distance: 147.7
click at [641, 468] on div "T-67" at bounding box center [784, 269] width 1568 height 396
